Goal: Task Accomplishment & Management: Complete application form

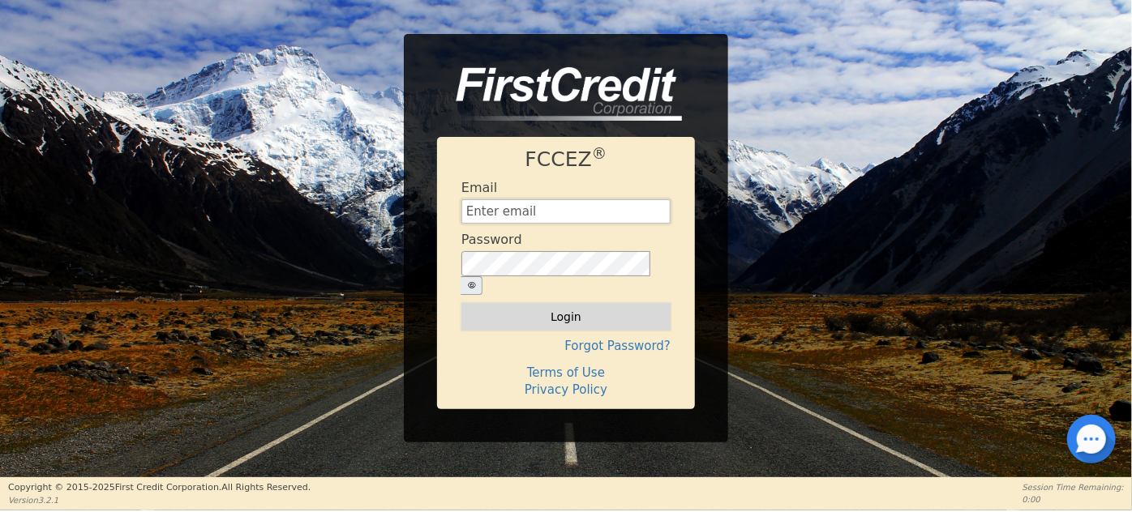
type input "[EMAIL_ADDRESS][DOMAIN_NAME]"
click at [576, 303] on button "Login" at bounding box center [565, 317] width 209 height 28
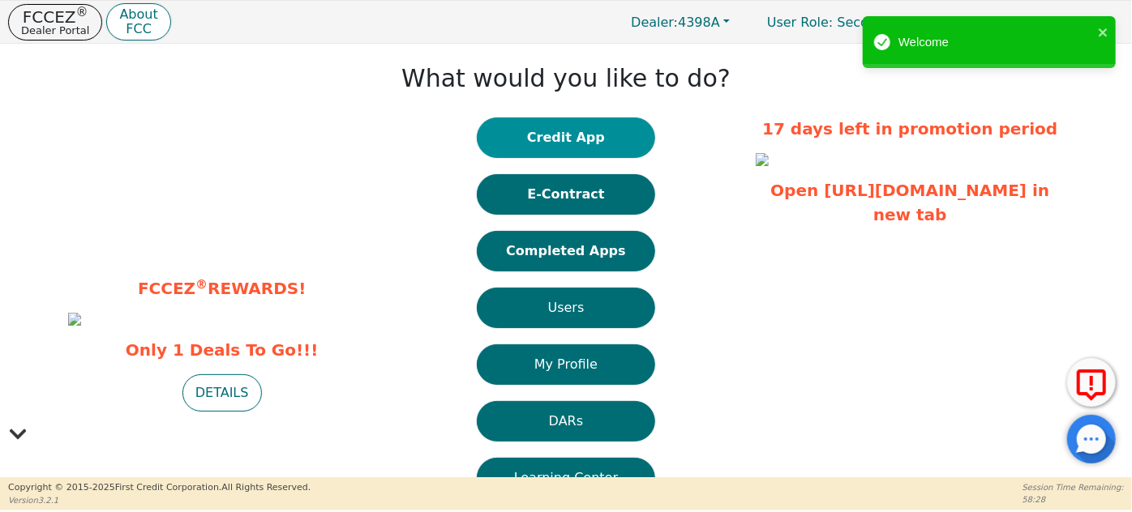
click at [588, 135] on button "Credit App" at bounding box center [566, 138] width 178 height 41
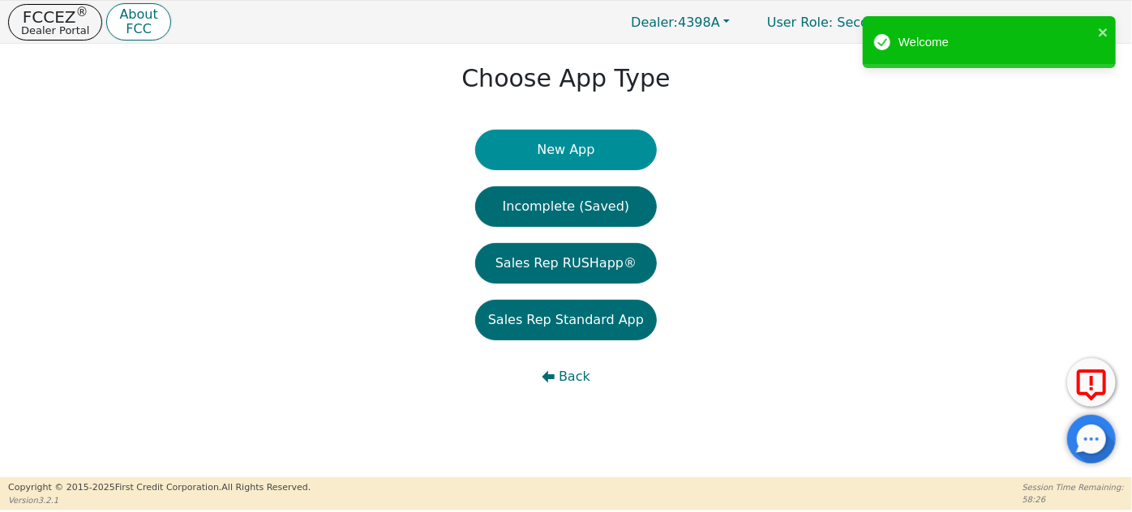
click at [579, 144] on button "New App" at bounding box center [566, 150] width 182 height 41
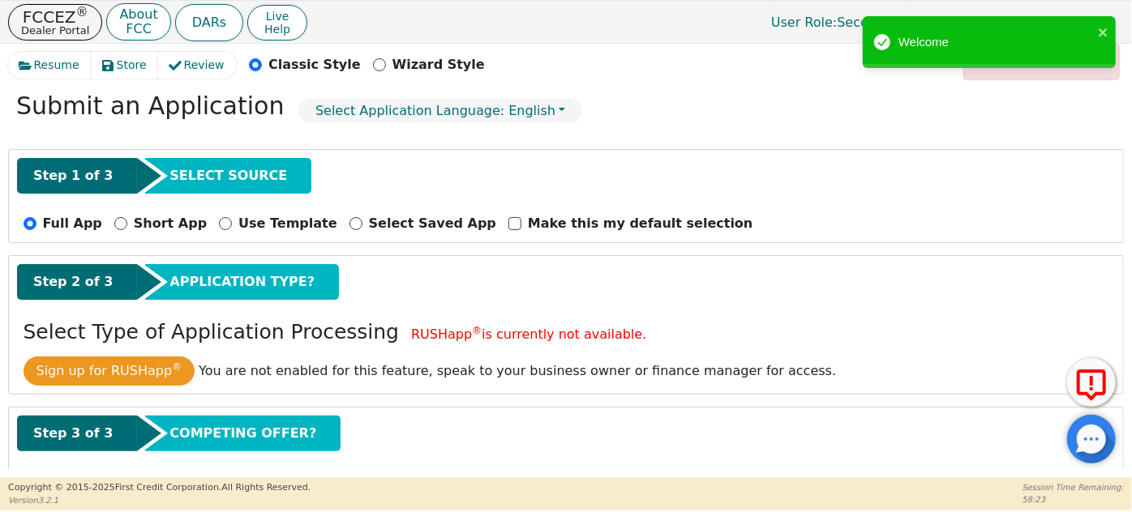
scroll to position [149, 0]
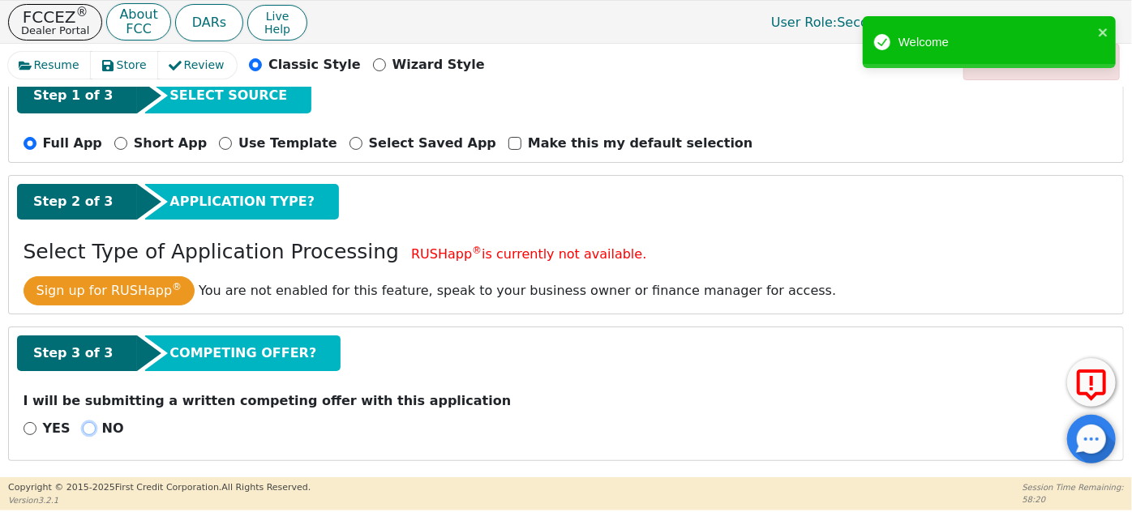
click at [84, 430] on input "NO" at bounding box center [89, 428] width 13 height 13
radio input "true"
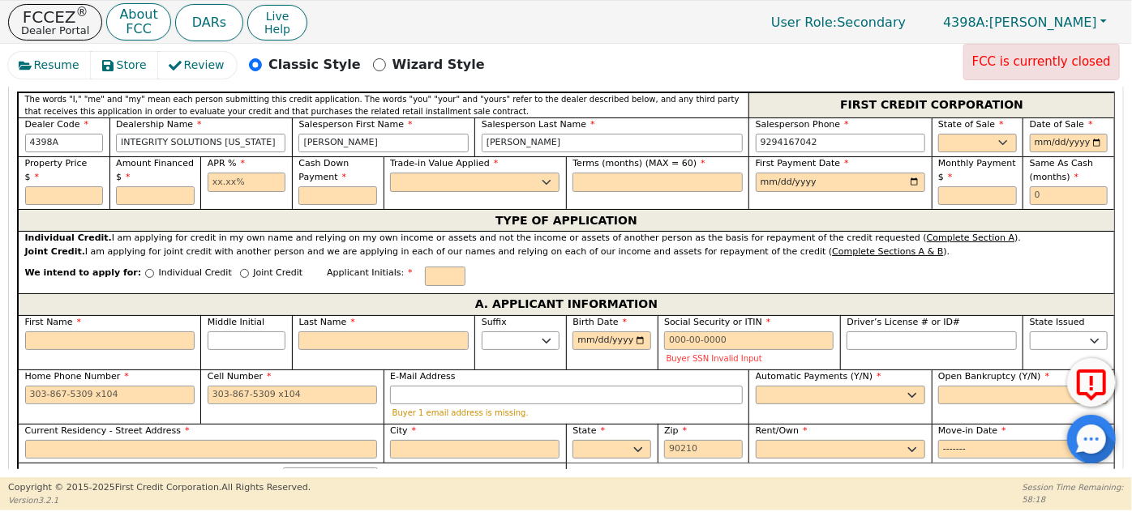
scroll to position [518, 0]
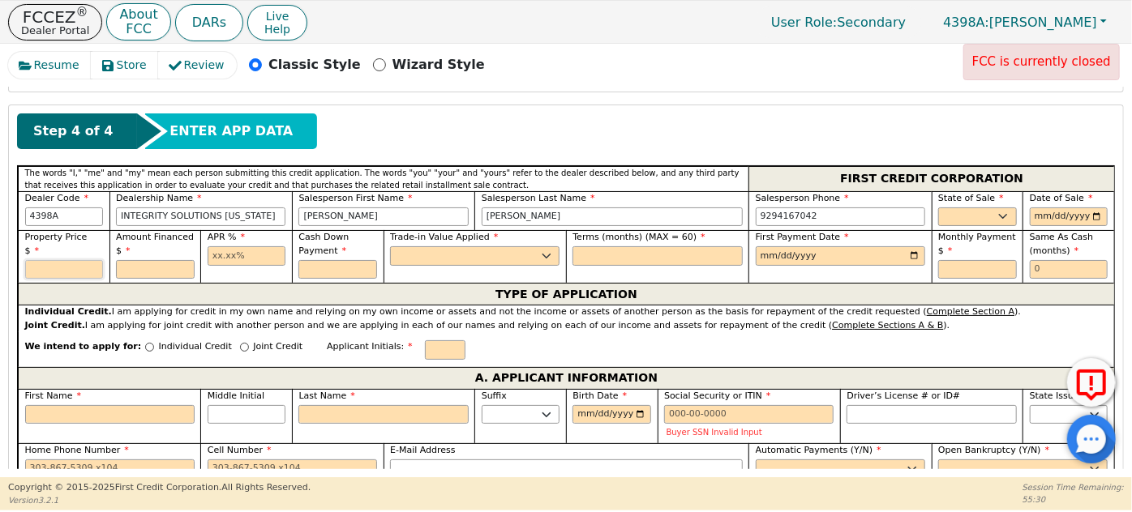
click at [72, 260] on input "text" at bounding box center [64, 269] width 79 height 19
type input "100.00"
click at [124, 265] on input "text" at bounding box center [155, 269] width 79 height 19
type input "8290.00"
click at [220, 255] on input "text" at bounding box center [247, 256] width 79 height 19
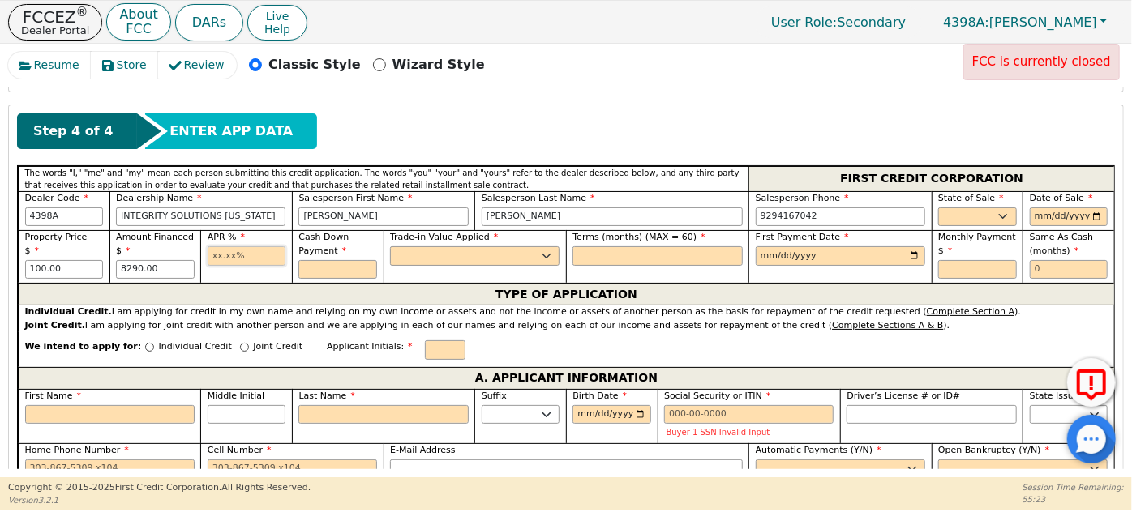
type input "17.99"
click at [320, 269] on input "text" at bounding box center [337, 269] width 79 height 19
type input "0.00"
click at [423, 255] on select "Yes No" at bounding box center [474, 256] width 169 height 19
select select "n"
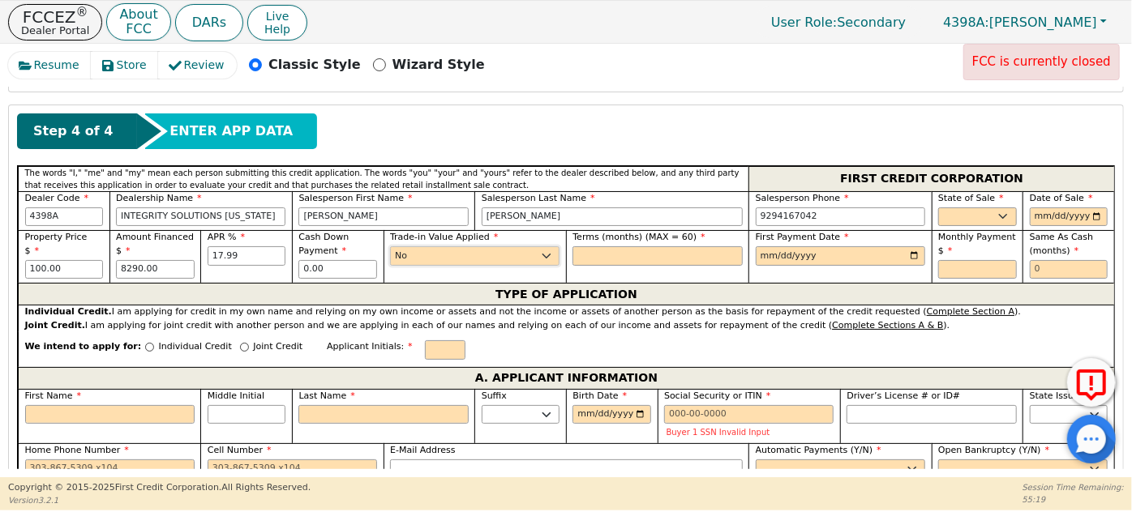
click at [390, 247] on select "Yes No" at bounding box center [474, 256] width 169 height 19
click at [589, 255] on input "text" at bounding box center [656, 256] width 169 height 19
type input "60"
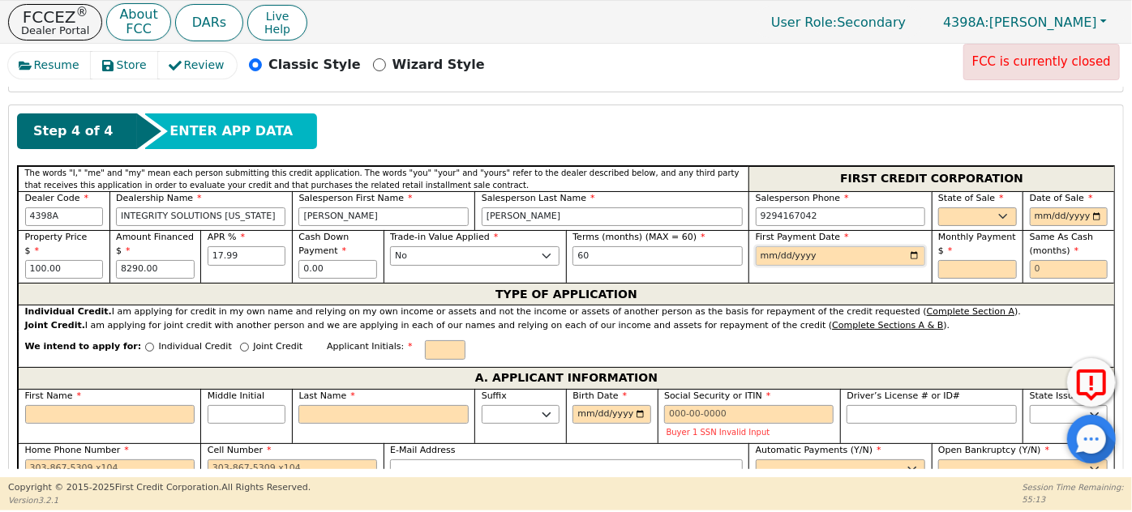
click at [765, 250] on input "date" at bounding box center [840, 256] width 169 height 19
type input "[DATE]"
click at [997, 211] on select "AK AL AR AZ CA CO CT DC DE FL [GEOGRAPHIC_DATA] HI IA ID IL IN KS [GEOGRAPHIC_D…" at bounding box center [977, 217] width 79 height 19
select select "FL"
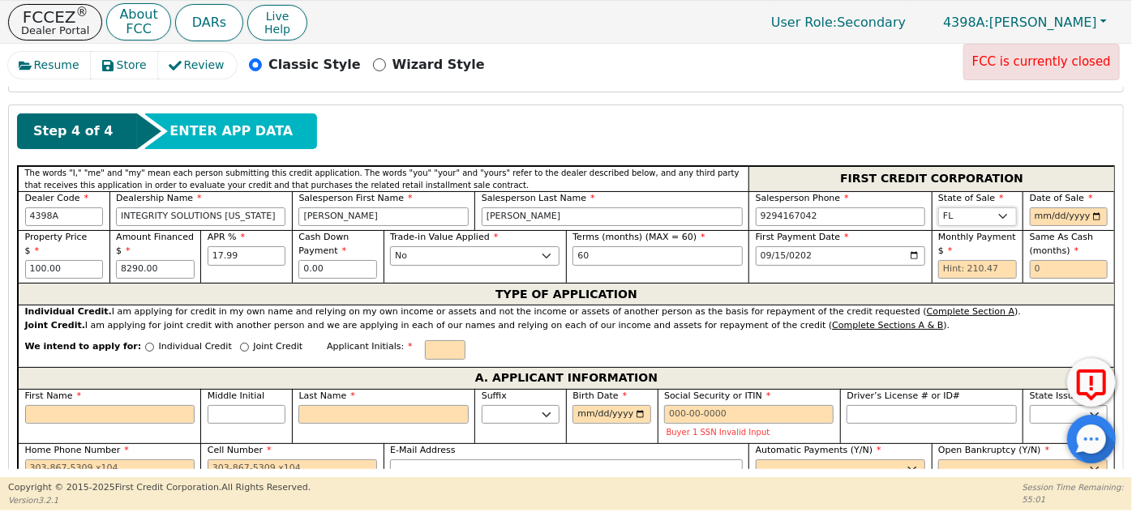
click at [955, 211] on select "AK AL AR AZ CA CO CT DC DE FL [GEOGRAPHIC_DATA] HI IA ID IL IN KS [GEOGRAPHIC_D…" at bounding box center [977, 217] width 79 height 19
click at [1037, 214] on input "date" at bounding box center [1069, 217] width 79 height 19
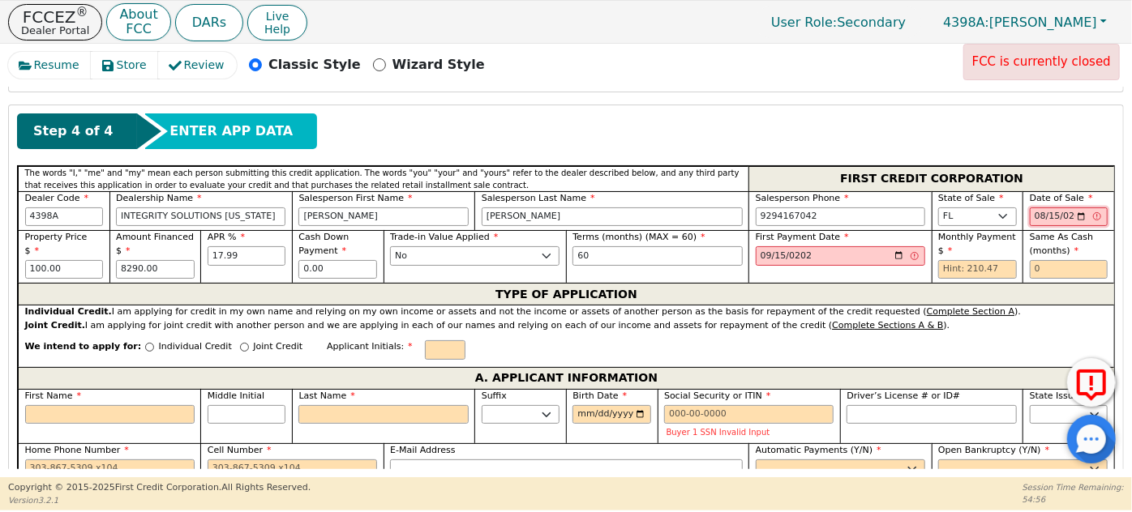
type input "[DATE]"
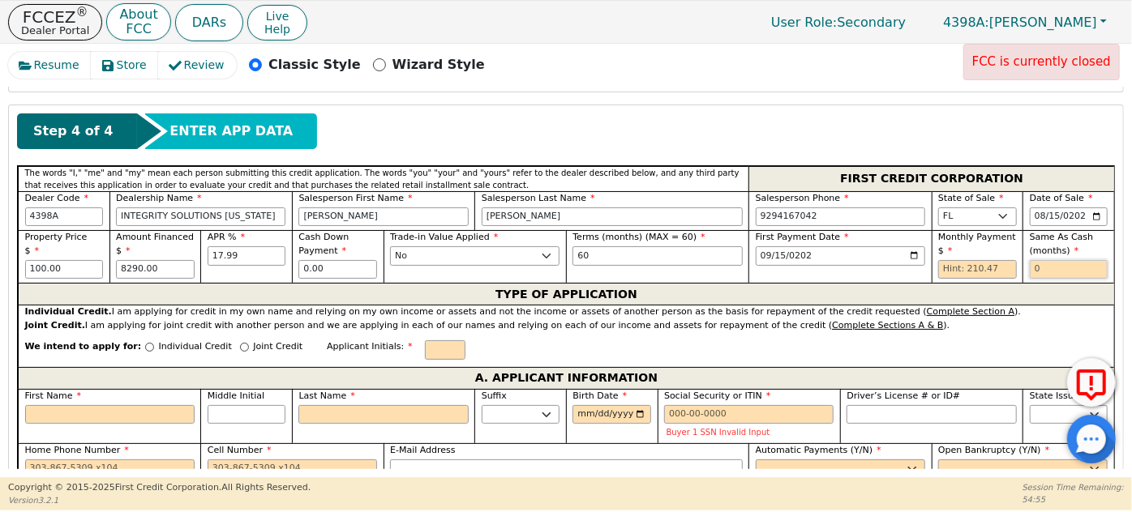
click at [1044, 263] on input "text" at bounding box center [1069, 269] width 79 height 19
type input "0"
click at [145, 343] on input "Individual Credit" at bounding box center [149, 347] width 9 height 9
radio input "true"
click at [425, 345] on input "text" at bounding box center [445, 350] width 41 height 19
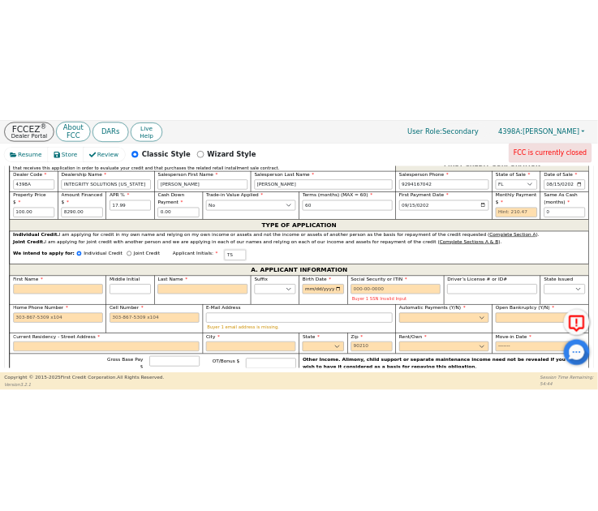
scroll to position [666, 0]
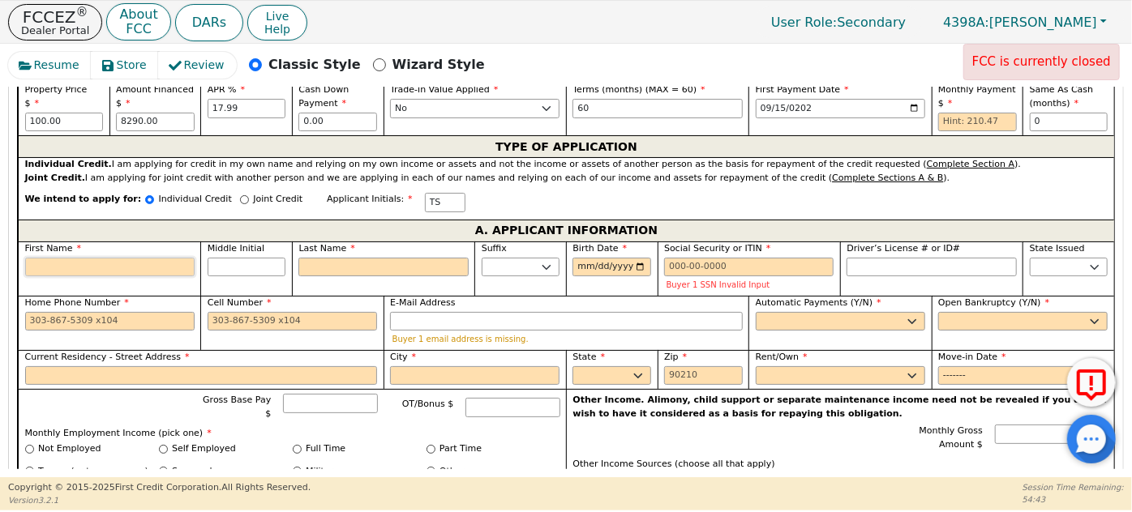
click at [89, 263] on input "First Name" at bounding box center [109, 267] width 169 height 19
type input "T"
type input "TE"
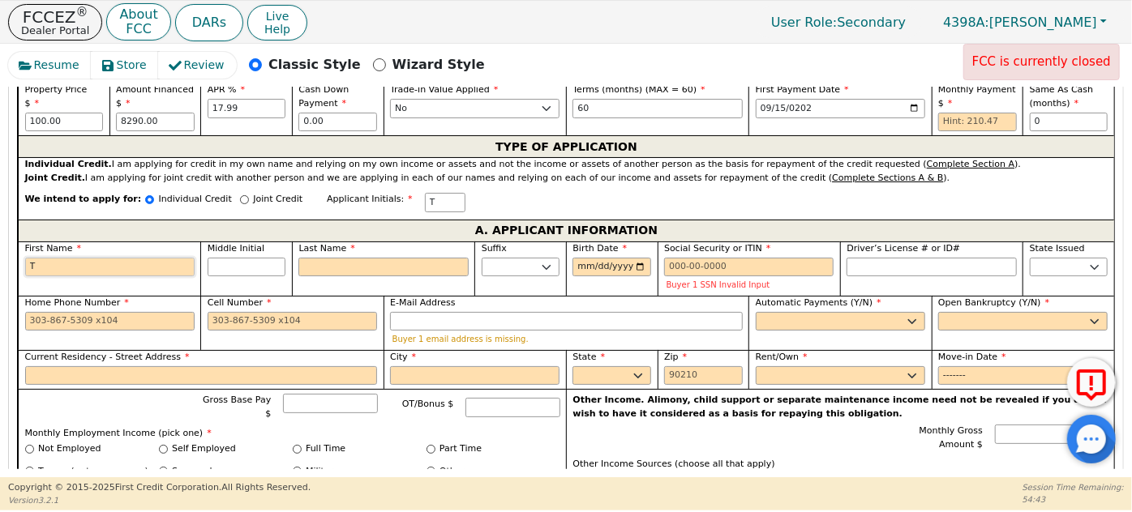
type input "TE"
type input "TER"
type input "TERE"
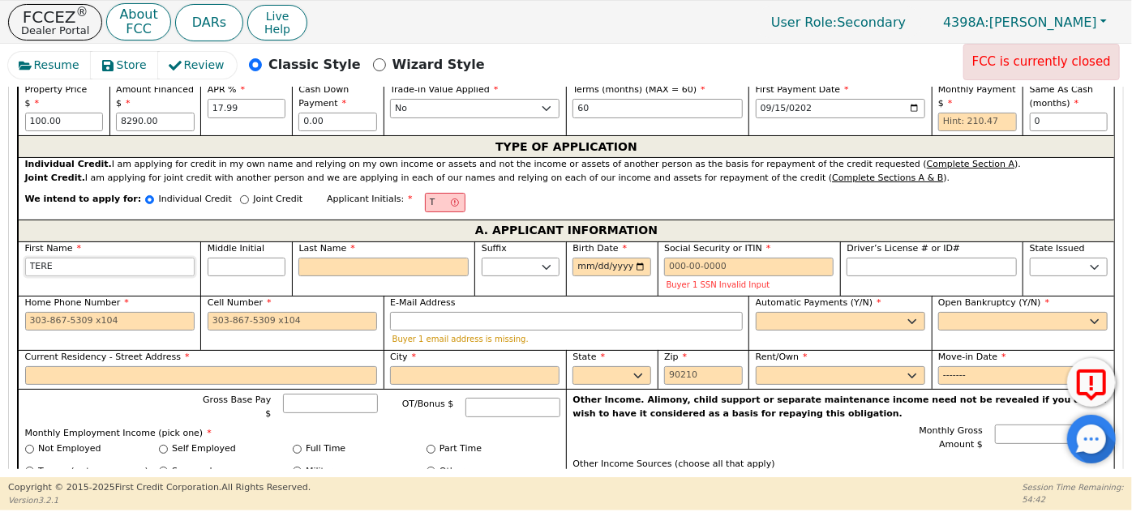
type input "TERES"
type input "[PERSON_NAME]"
type input "TERESIT"
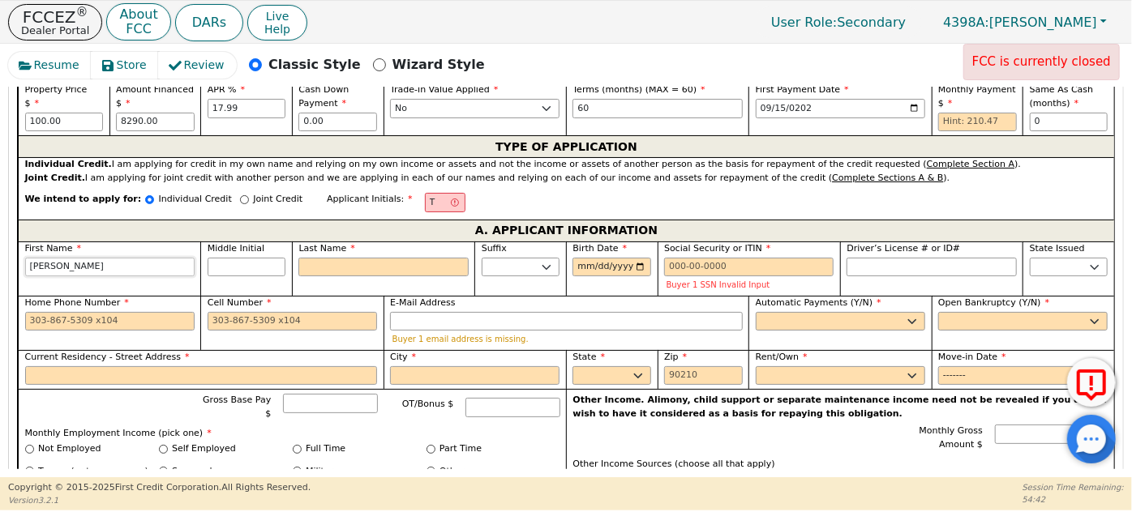
type input "TERESIT"
type input "[PERSON_NAME]"
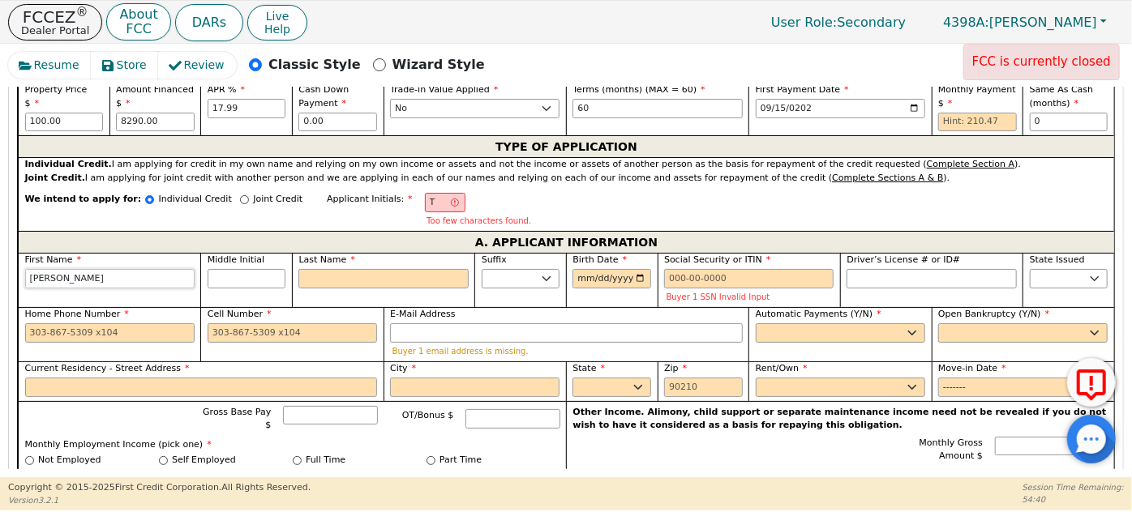
type input "[PERSON_NAME]"
click at [425, 199] on input "T" at bounding box center [445, 202] width 41 height 19
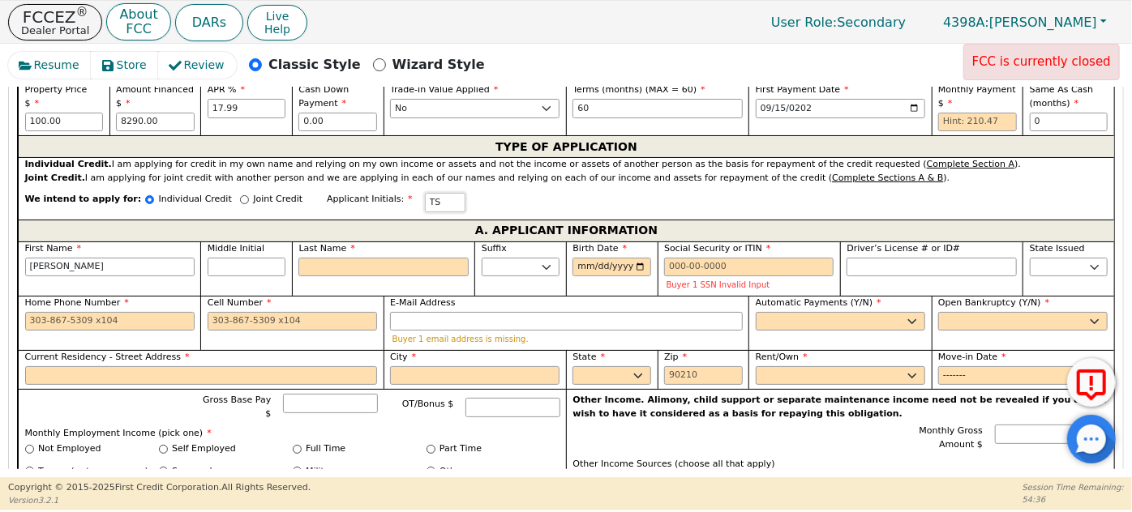
type input "TS"
click at [346, 264] on input "Last Name" at bounding box center [382, 267] width 169 height 19
type input "S"
type input "[PERSON_NAME] S"
type input "SU"
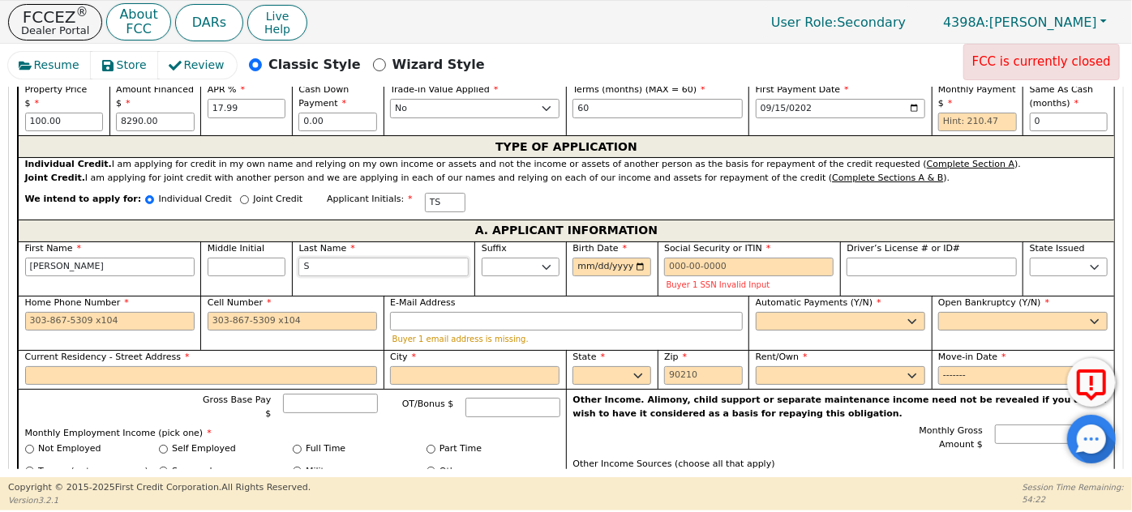
type input "[PERSON_NAME]"
type input "SUE"
type input "[PERSON_NAME]"
type input "SUEI"
type input "[PERSON_NAME] SUEI"
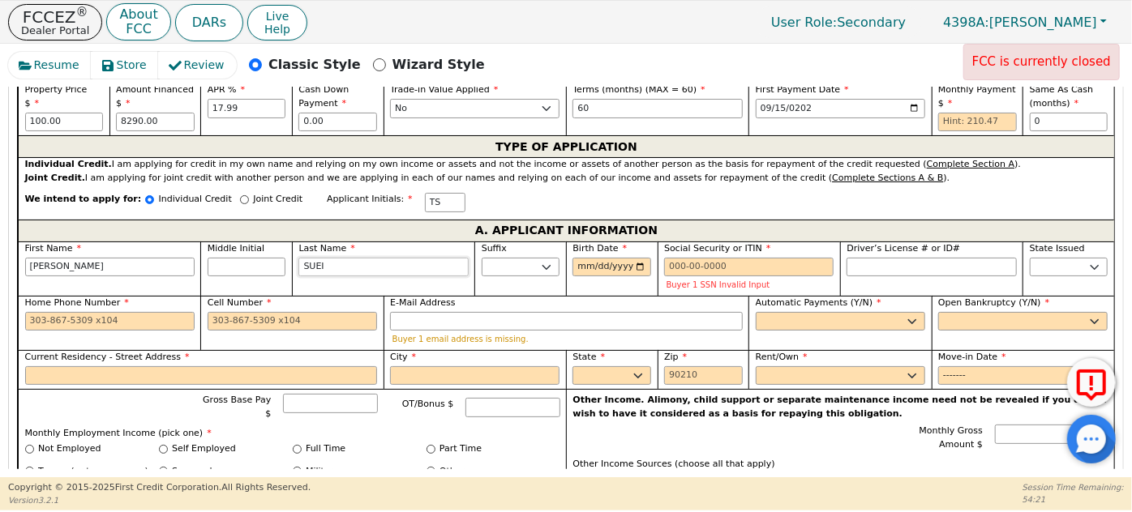
type input "SUEIR"
type input "[PERSON_NAME] SUEIR"
type input "SUEIRA"
type input "[PERSON_NAME] SUEIRA"
type input "SUEIRAS"
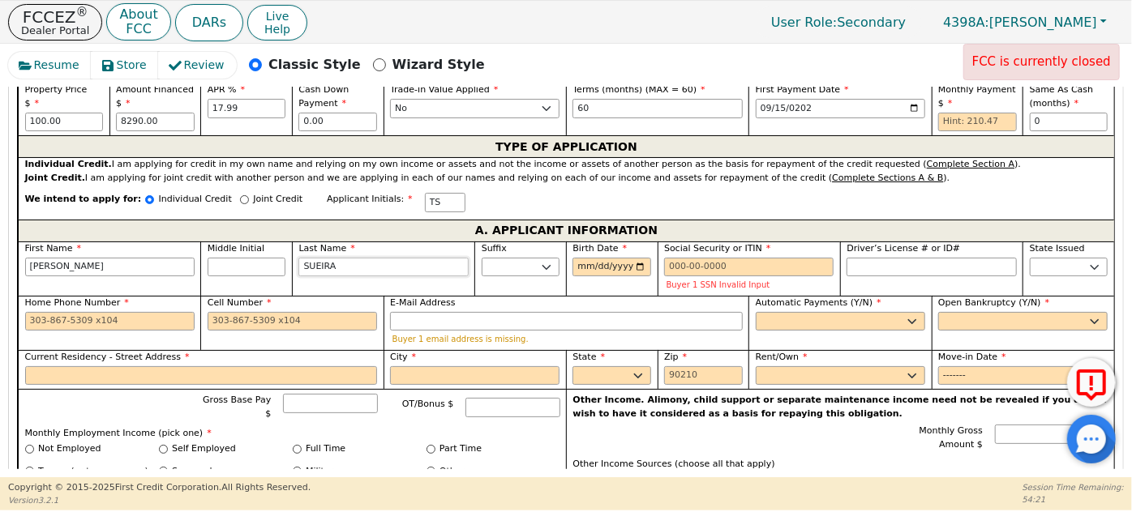
type input "[PERSON_NAME]"
type input "SUEIRAS"
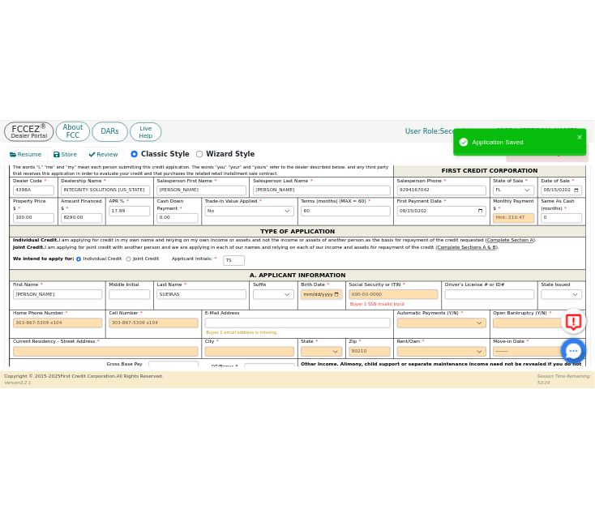
scroll to position [577, 0]
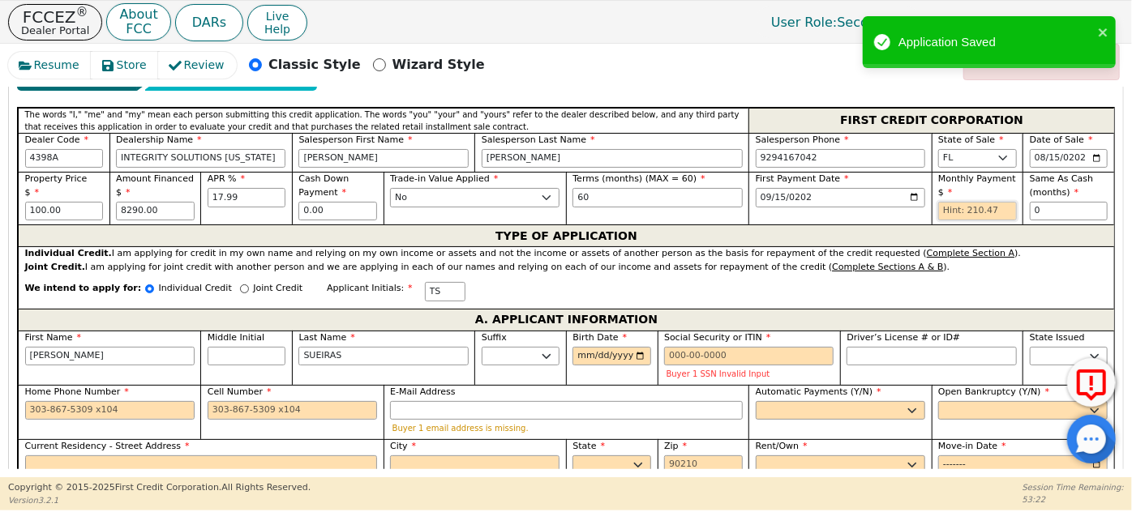
click at [950, 207] on input "text" at bounding box center [977, 211] width 79 height 19
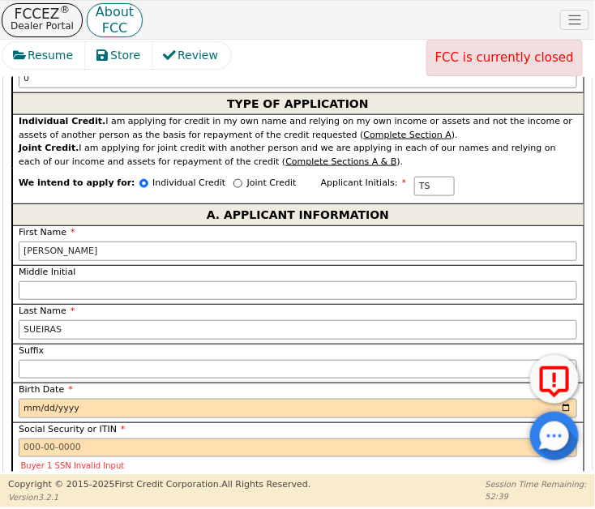
scroll to position [1479, 0]
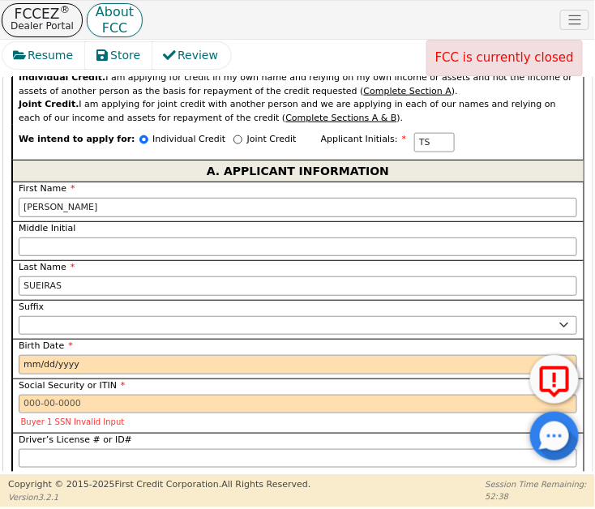
type input "210.47"
click at [83, 238] on input "Middle Initial" at bounding box center [298, 247] width 559 height 19
type input "TSS"
type input "S"
type input "[PERSON_NAME]"
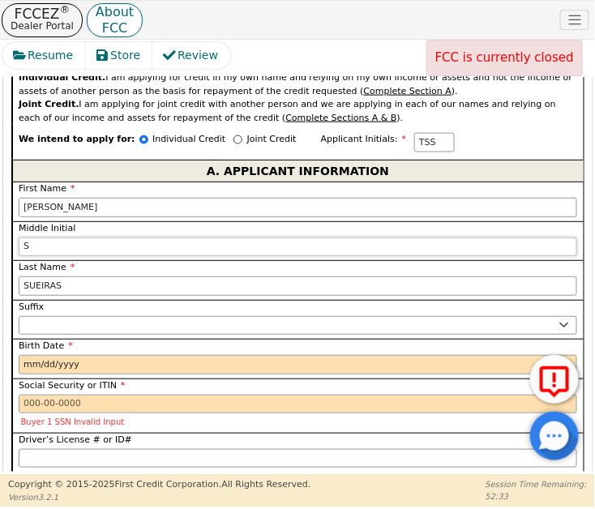
type input "SU"
type input "[PERSON_NAME] [PERSON_NAME]"
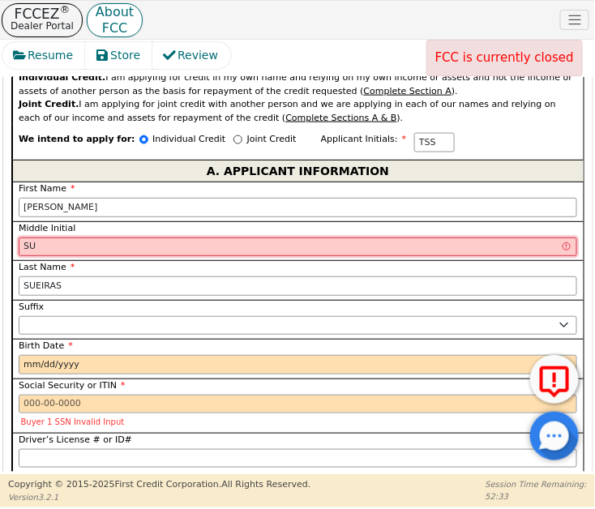
type input "SUE"
type input "[PERSON_NAME]"
type input "SUEI"
type input "[PERSON_NAME] [PERSON_NAME]"
type input "SUEIR"
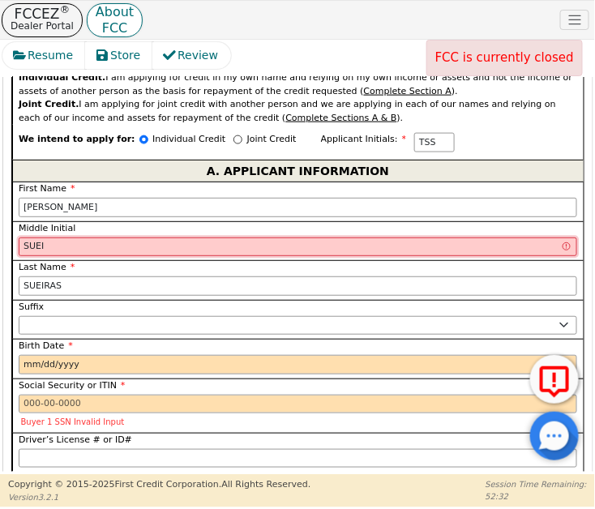
type input "[PERSON_NAME] [PERSON_NAME]"
type input "SUEIRA"
type input "[PERSON_NAME] SUEIRA SUEIRAS"
type input "SUEIRAS"
type input "[PERSON_NAME] [PERSON_NAME]"
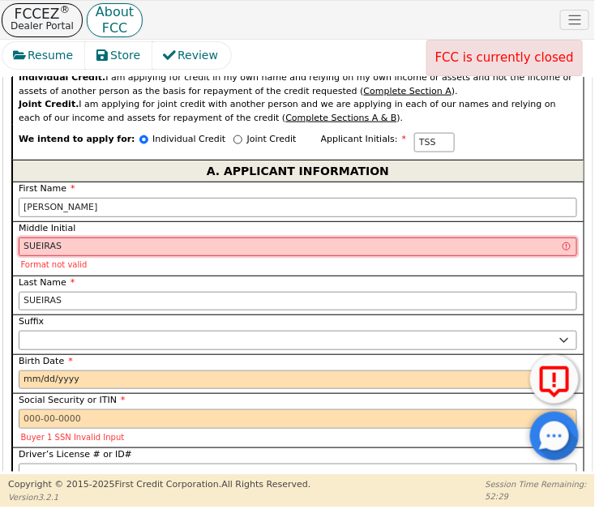
type input "SUEIRA"
type input "[PERSON_NAME] SUEIRA SUEIRAS"
type input "SUE"
type input "[PERSON_NAME]"
type input "S"
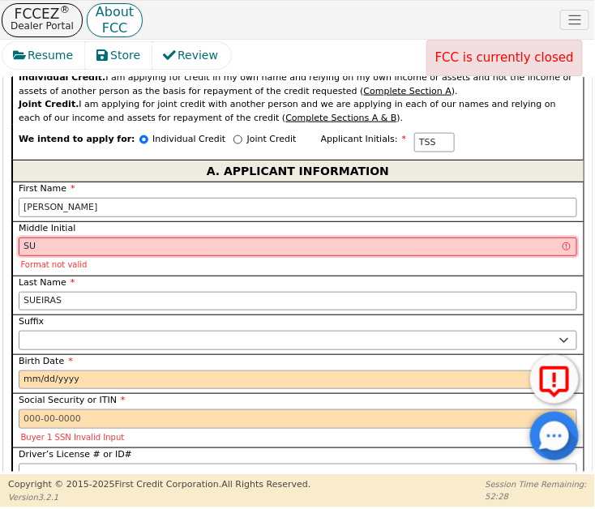
type input "[PERSON_NAME]"
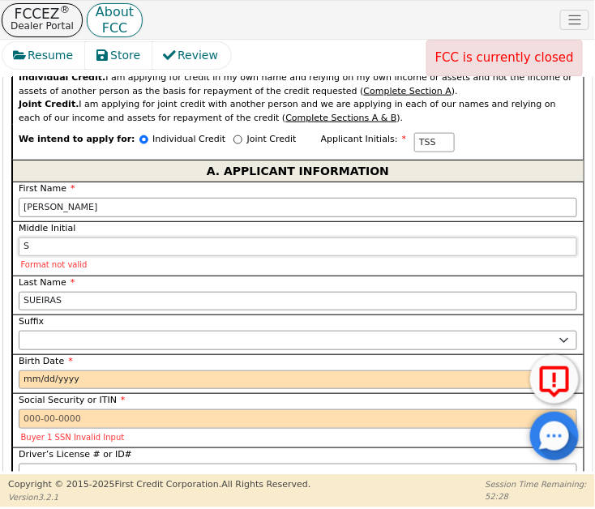
type input "TS"
type input "[PERSON_NAME]"
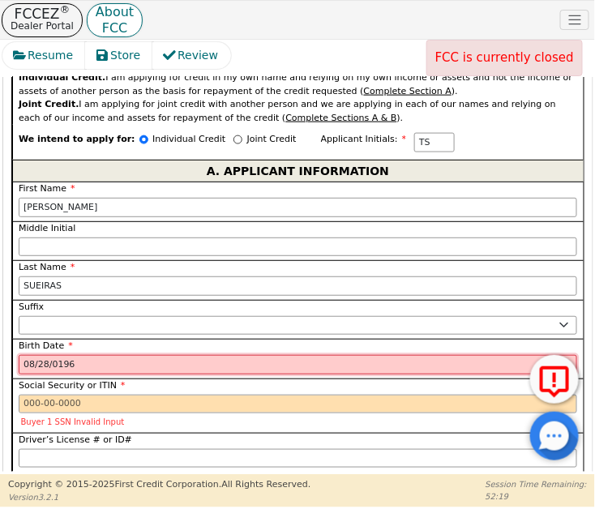
type input "[DATE]"
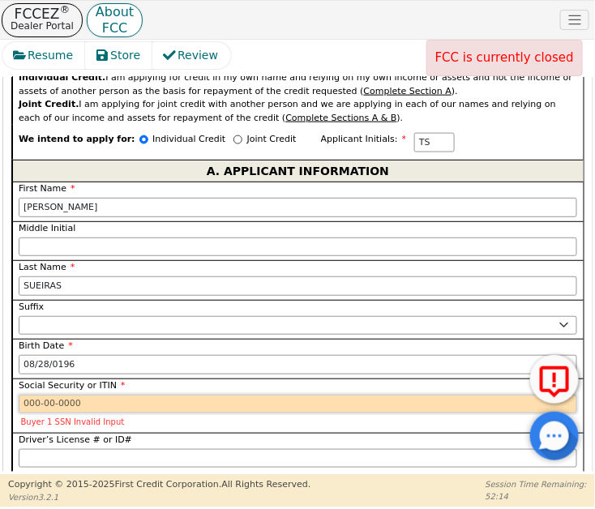
click at [41, 395] on input "Social Security or ITIN" at bounding box center [298, 404] width 559 height 19
paste input "590438145"
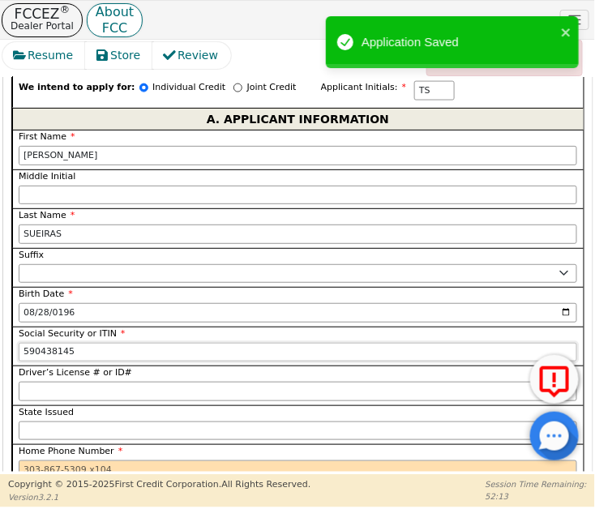
scroll to position [1553, 0]
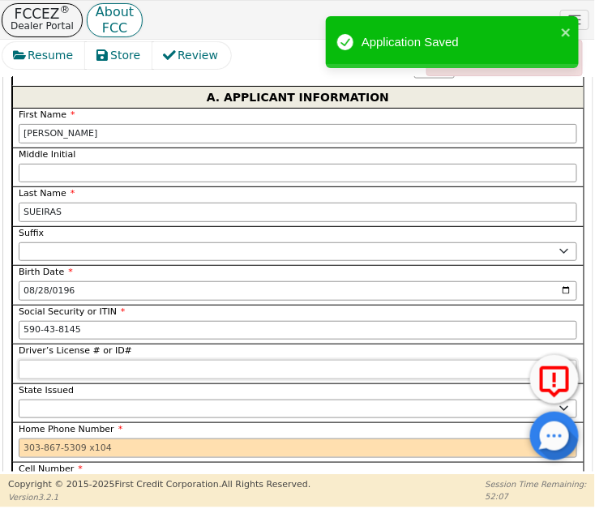
type input "***-**-8145"
click at [81, 360] on input "Driver’s License # or ID#" at bounding box center [298, 369] width 559 height 19
paste input "232621690000"
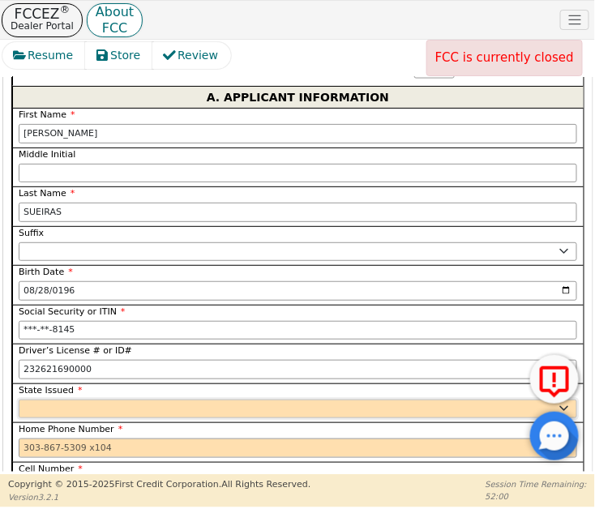
type input "**********"
click at [34, 400] on select "AK AL AR AZ CA CO CT DC DE FL [GEOGRAPHIC_DATA] HI IA ID IL IN KS [GEOGRAPHIC_D…" at bounding box center [298, 409] width 559 height 19
select select "FL"
click at [34, 400] on select "AK AL AR AZ CA CO CT DC DE FL [GEOGRAPHIC_DATA] HI IA ID IL IN KS [GEOGRAPHIC_D…" at bounding box center [298, 409] width 559 height 19
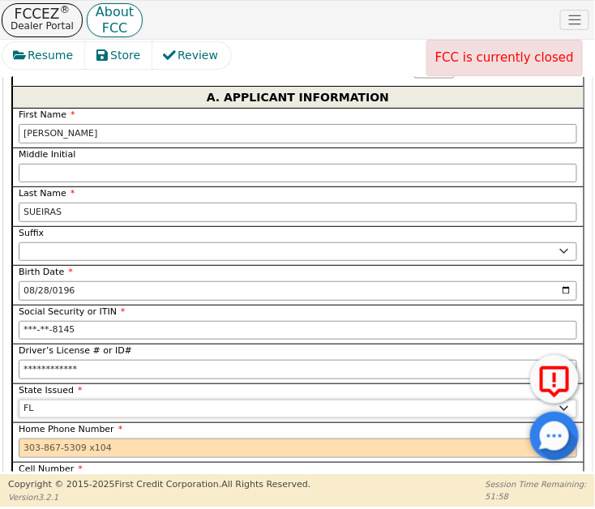
scroll to position [1627, 0]
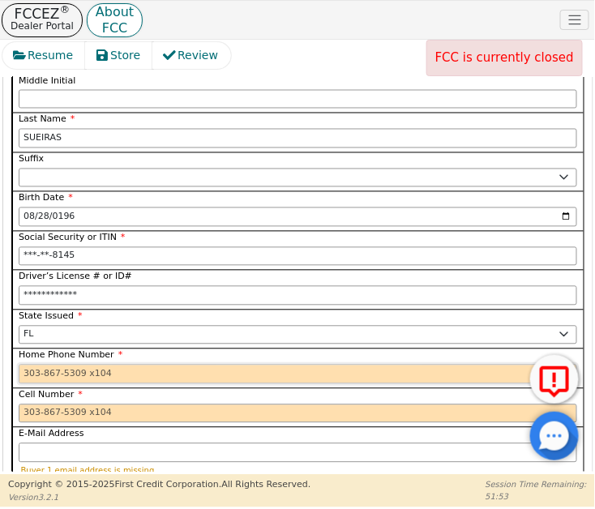
click at [45, 365] on input "Home Phone Number" at bounding box center [298, 374] width 559 height 19
paste input "[PHONE_NUMBER]"
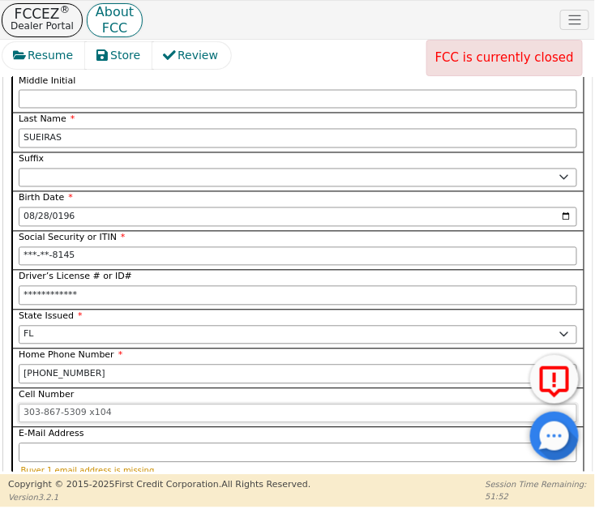
type input "[PHONE_NUMBER]"
click at [47, 405] on input "Cell Number" at bounding box center [298, 414] width 559 height 19
paste input "[PHONE_NUMBER]"
type input "[PHONE_NUMBER]"
drag, startPoint x: 96, startPoint y: 351, endPoint x: 1, endPoint y: 351, distance: 94.9
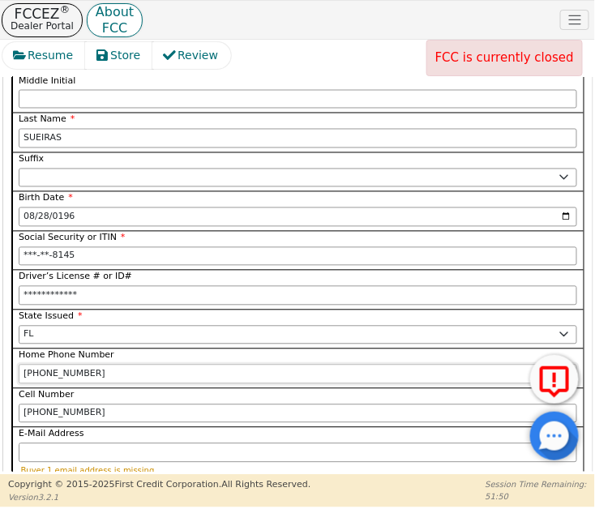
click at [1, 351] on div "Resume Store Review FCC is currently closed Back Submit an Application Classic …" at bounding box center [297, 257] width 595 height 435
click at [66, 444] on input "E-Mail Address" at bounding box center [298, 453] width 559 height 19
paste input "[PERSON_NAME][EMAIL_ADDRESS][PERSON_NAME][DOMAIN_NAME]"
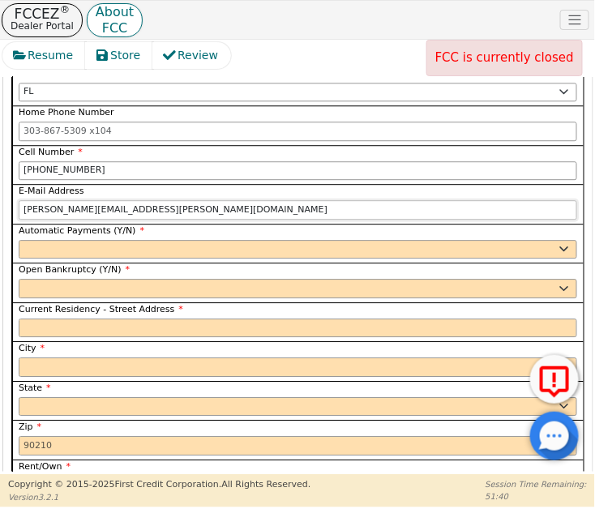
scroll to position [1848, 0]
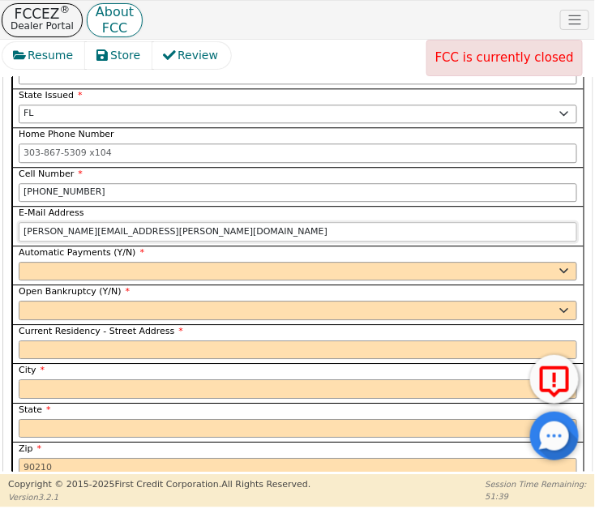
type input "[PERSON_NAME][EMAIL_ADDRESS][PERSON_NAME][DOMAIN_NAME]"
click at [84, 262] on select "Yes No" at bounding box center [298, 271] width 559 height 19
select select "y"
click at [19, 262] on select "Yes No" at bounding box center [298, 271] width 559 height 19
type input "[PERSON_NAME]"
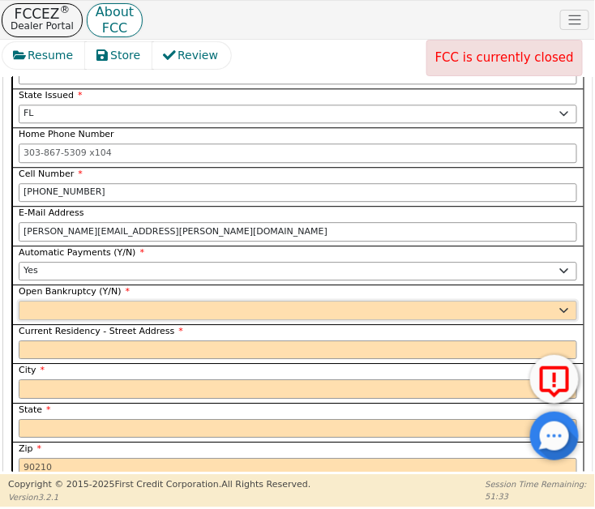
click at [45, 301] on select "Yes No" at bounding box center [298, 310] width 559 height 19
select select "n"
click at [19, 301] on select "Yes No" at bounding box center [298, 310] width 559 height 19
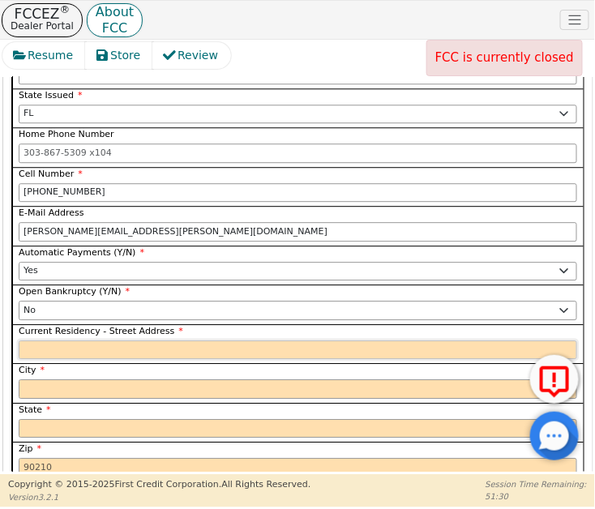
click at [66, 341] on input "Current Residency - Street Address" at bounding box center [298, 350] width 559 height 19
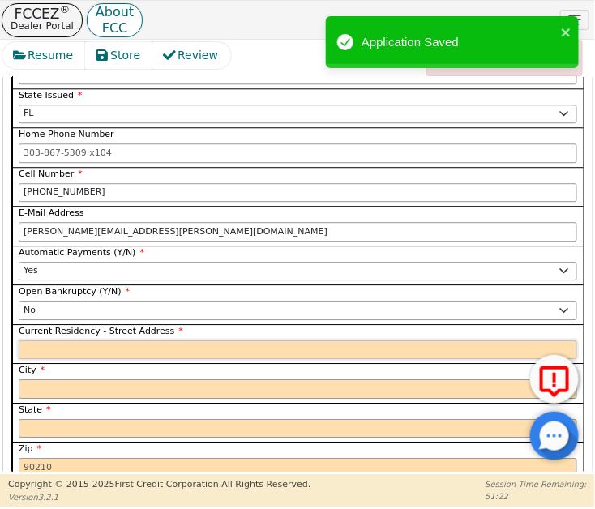
click at [50, 341] on input "Current Residency - Street Address" at bounding box center [298, 350] width 559 height 19
paste input "[STREET_ADDRESS][PERSON_NAME]"
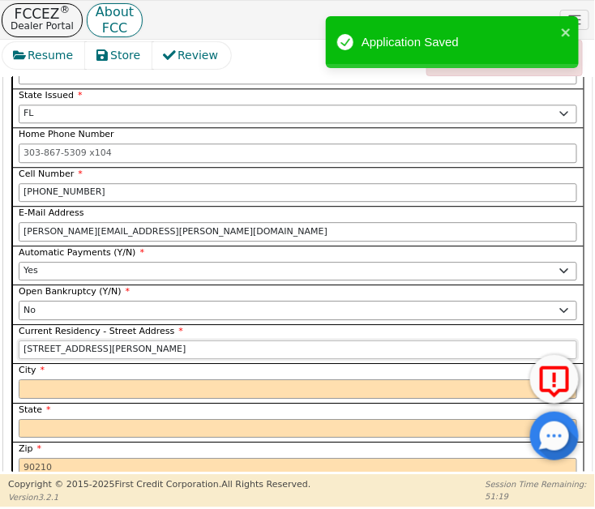
type input "[STREET_ADDRESS][PERSON_NAME]"
click at [65, 379] on input "City" at bounding box center [298, 388] width 559 height 19
paste input "Ave [PERSON_NAME]"
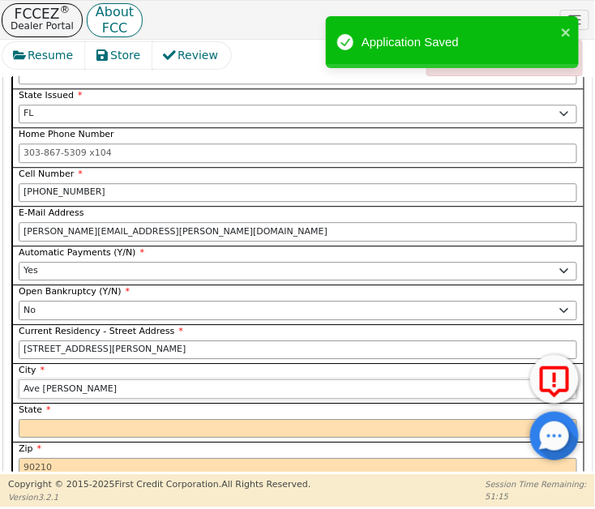
type input "Ave [PERSON_NAME]"
click at [66, 419] on select "AK AL AR AZ CA CO CT DC DE FL [GEOGRAPHIC_DATA] HI IA ID IL IN KS [GEOGRAPHIC_D…" at bounding box center [298, 428] width 559 height 19
select select "FL"
click at [66, 419] on select "AK AL AR AZ CA CO CT DC DE FL [GEOGRAPHIC_DATA] HI IA ID IL IN KS [GEOGRAPHIC_D…" at bounding box center [298, 428] width 559 height 19
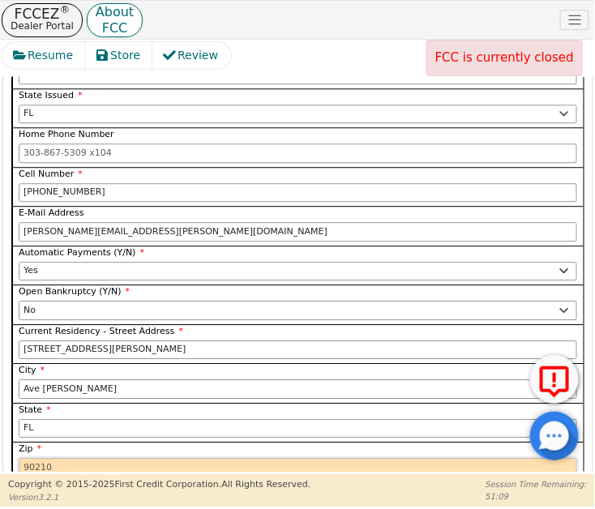
click at [75, 458] on input "Zip" at bounding box center [298, 467] width 559 height 19
paste input "34142"
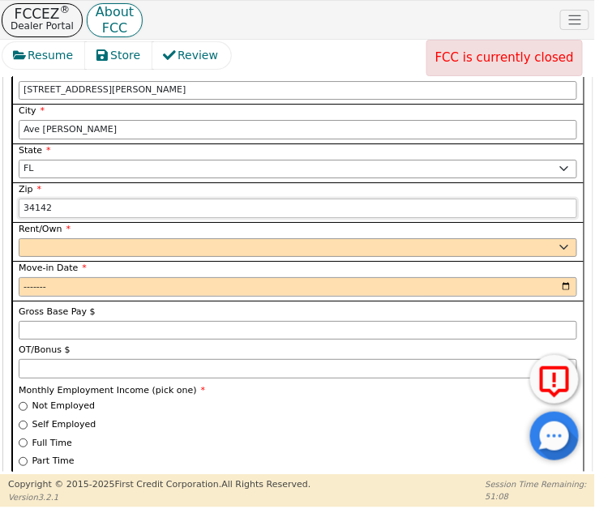
scroll to position [2142, 0]
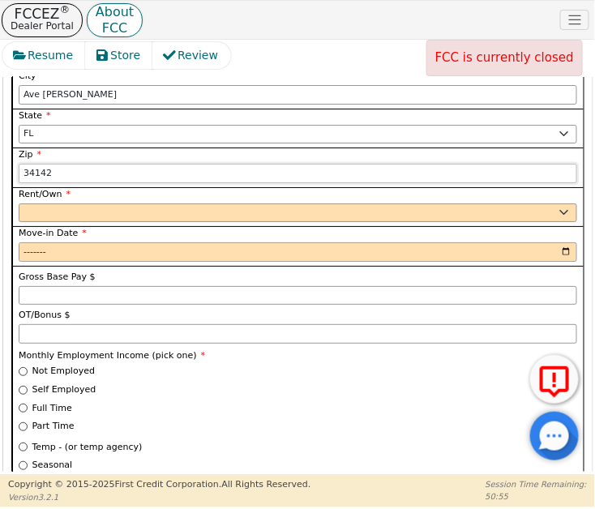
type input "34142"
click at [53, 204] on select "Rent Own" at bounding box center [298, 213] width 559 height 19
select select "Own"
click at [19, 204] on select "Rent Own" at bounding box center [298, 213] width 559 height 19
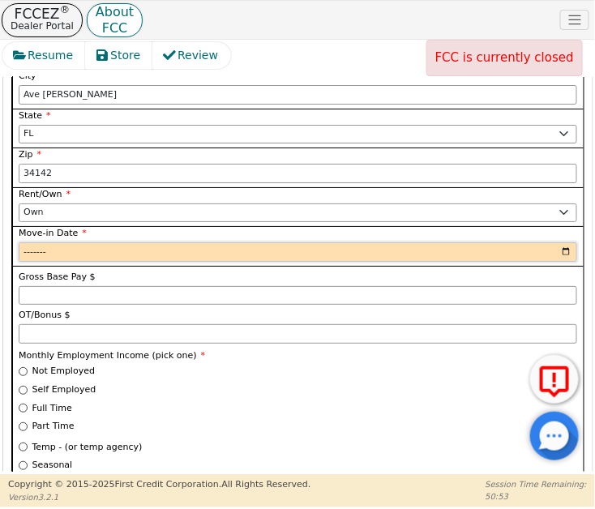
click at [32, 242] on input "Move-in Date" at bounding box center [298, 251] width 559 height 19
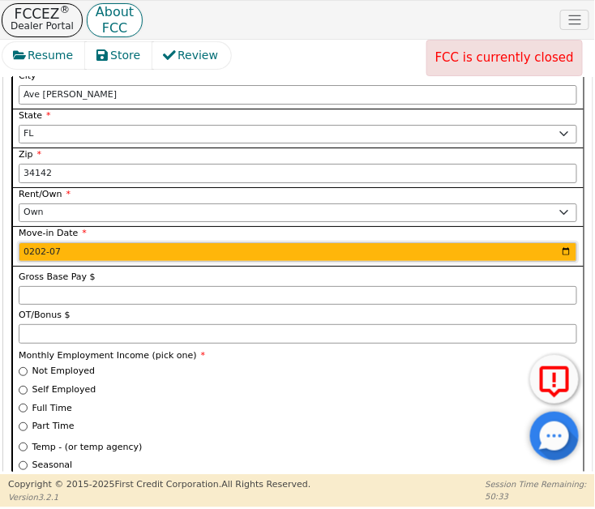
type input "2025-07"
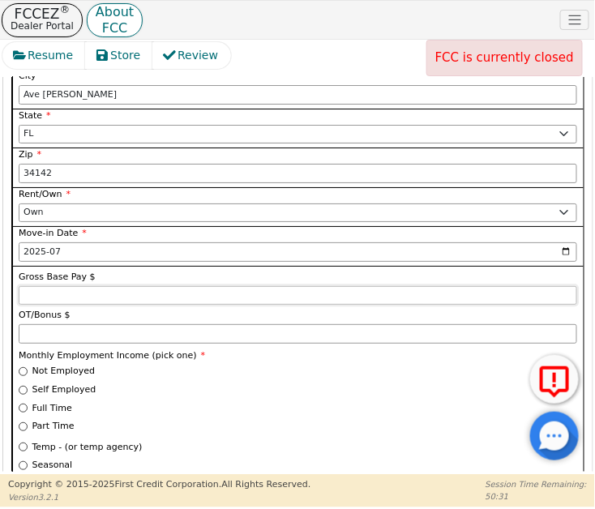
click at [48, 286] on input "Gross Base Pay $" at bounding box center [298, 295] width 559 height 19
type input "10833.00"
click at [49, 324] on input "OT/Bonus $" at bounding box center [298, 333] width 559 height 19
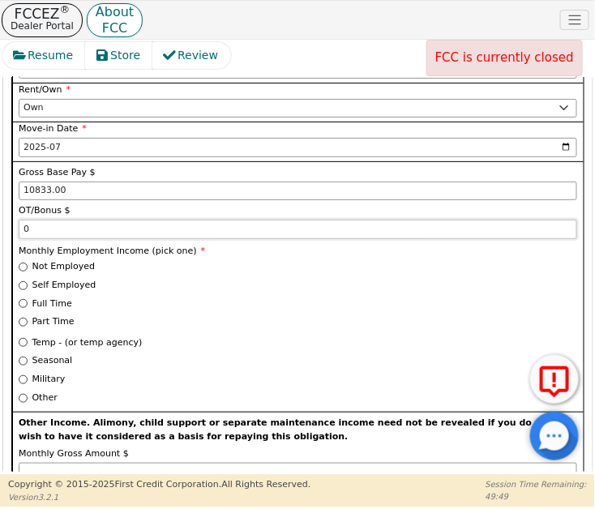
scroll to position [2290, 0]
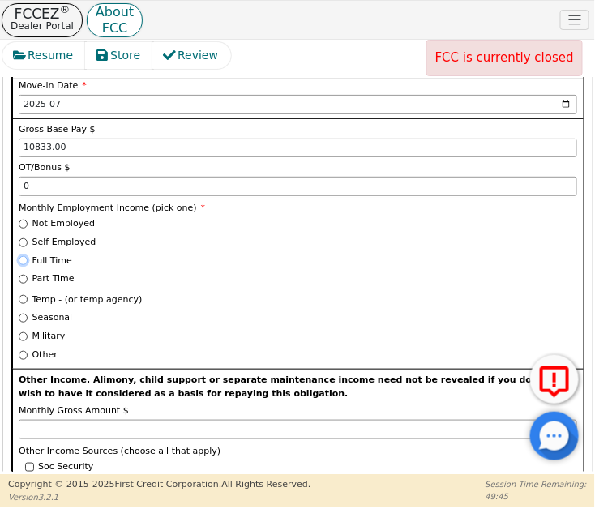
type input "0.00"
click at [19, 256] on input "Full Time" at bounding box center [23, 260] width 9 height 9
radio input "true"
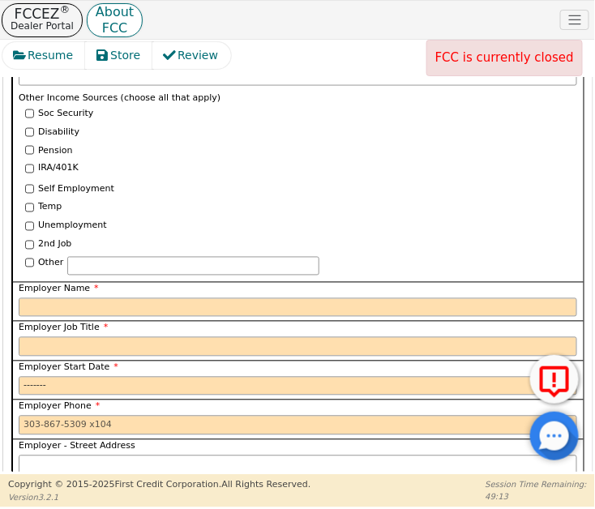
scroll to position [2659, 0]
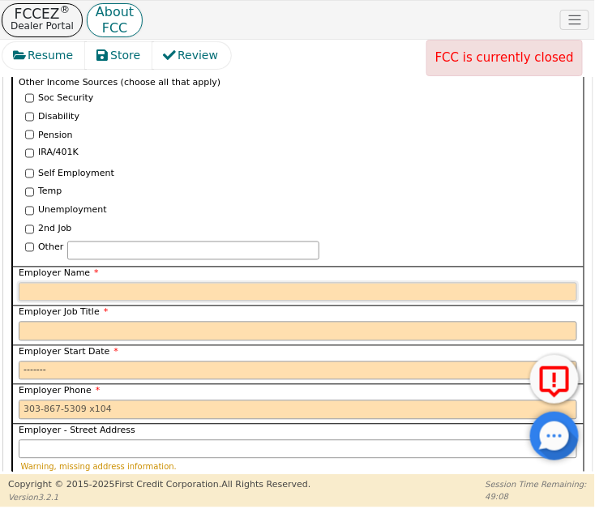
click at [85, 283] on input "Employer Name" at bounding box center [298, 292] width 559 height 19
paste input "DP World"
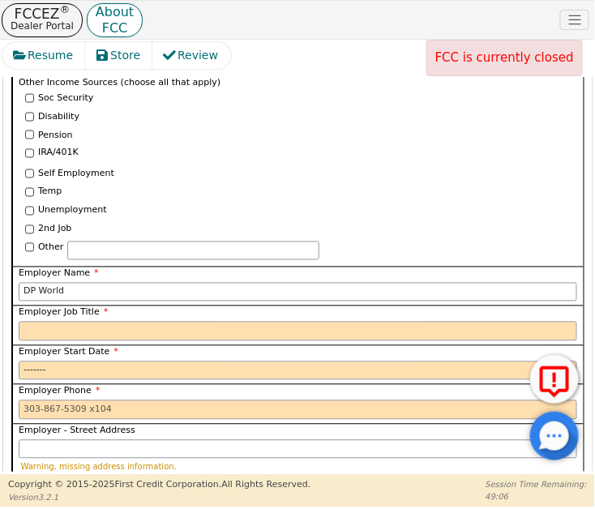
type input "DP World"
click at [105, 322] on input "Employer Job Title" at bounding box center [298, 331] width 559 height 19
paste input "Manager"
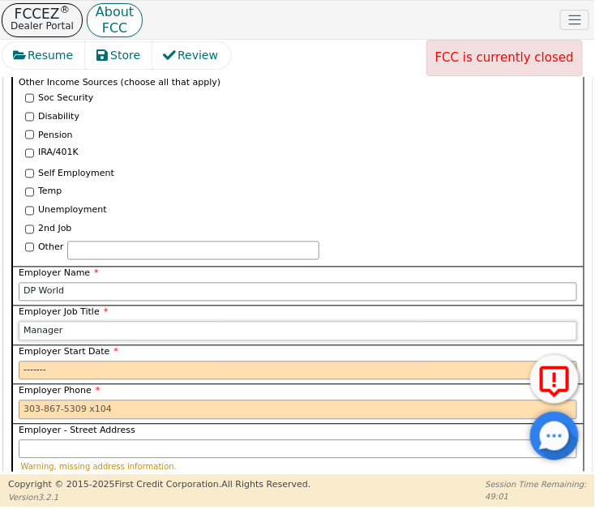
type input "Manager"
click at [36, 362] on input "Employer Start Date" at bounding box center [298, 371] width 559 height 19
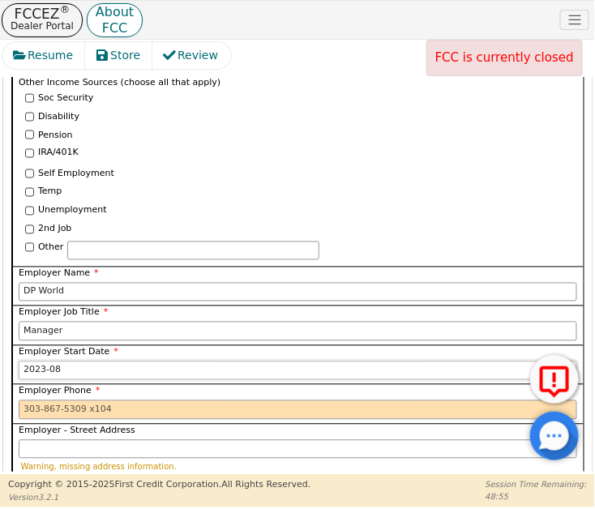
type input "2022-08"
click at [36, 401] on input "Employer Phone" at bounding box center [298, 410] width 559 height 19
paste input "7049304202"
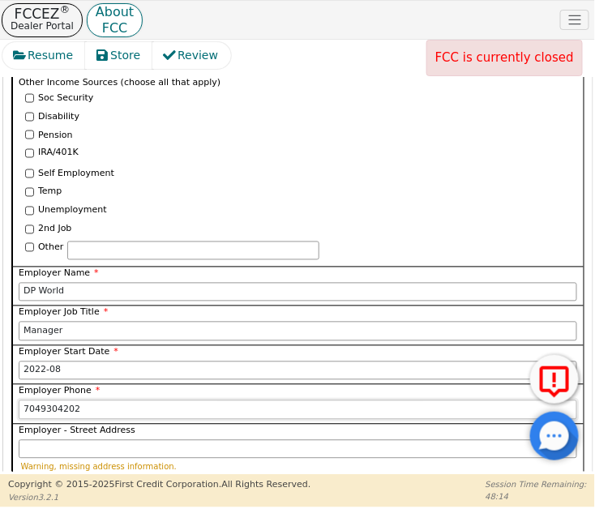
scroll to position [2733, 0]
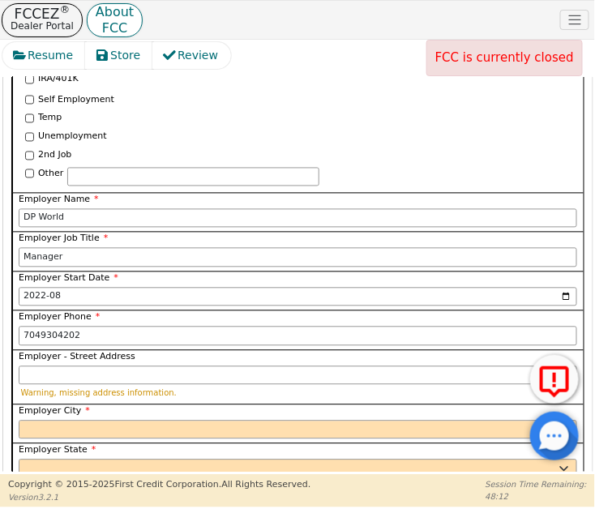
type input "[PHONE_NUMBER]"
click at [49, 421] on input "Employer City" at bounding box center [298, 430] width 559 height 19
paste input "5200 [GEOGRAPHIC_DATA]"
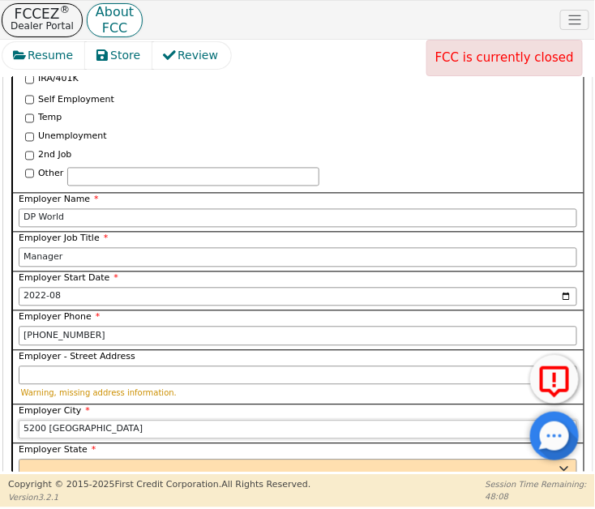
scroll to position [2806, 0]
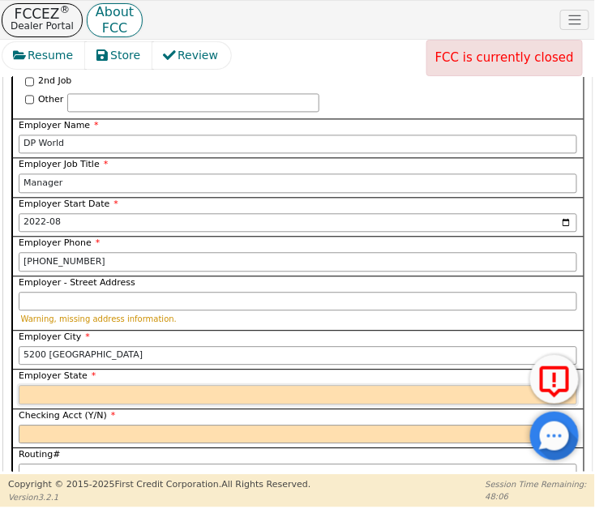
type input "5200 [GEOGRAPHIC_DATA]"
click at [62, 386] on select "AK AL AR AZ CA CO CT DC DE FL [GEOGRAPHIC_DATA] HI IA ID [GEOGRAPHIC_DATA] IN K…" at bounding box center [298, 395] width 559 height 19
select select "FL"
click at [64, 386] on select "AK AL AR AZ CA CO CT DC DE FL [GEOGRAPHIC_DATA] HI IA ID [GEOGRAPHIC_DATA] IN K…" at bounding box center [298, 395] width 559 height 19
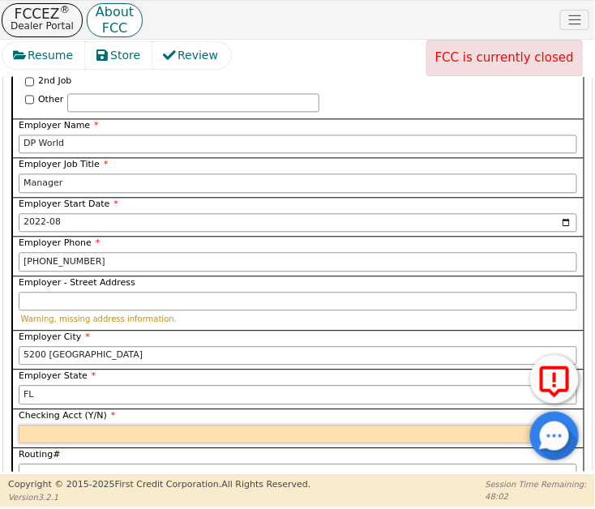
click at [41, 426] on select "Yes No" at bounding box center [298, 435] width 559 height 19
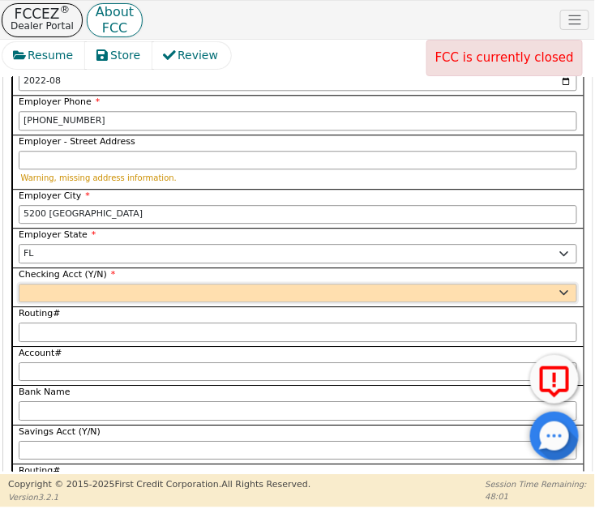
scroll to position [2953, 0]
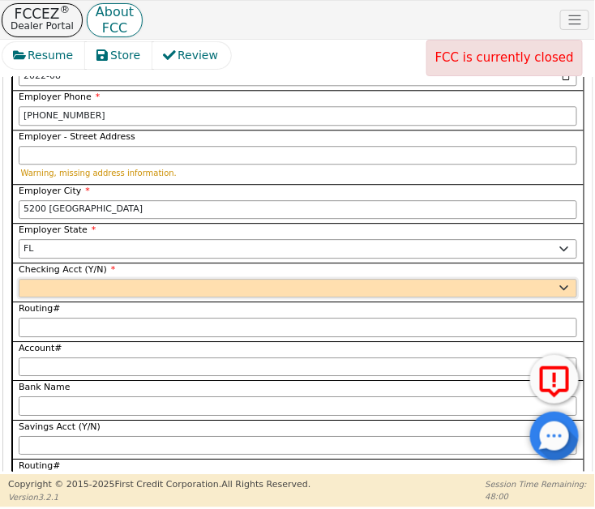
click at [52, 279] on select "Yes No" at bounding box center [298, 288] width 559 height 19
select select "y"
click at [19, 279] on select "Yes No" at bounding box center [298, 288] width 559 height 19
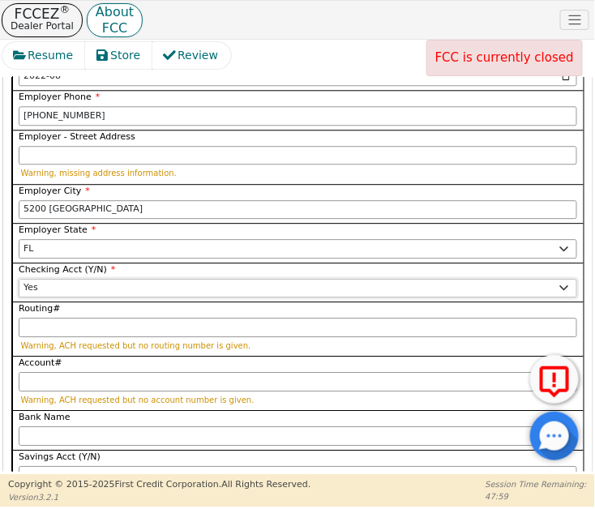
scroll to position [3027, 0]
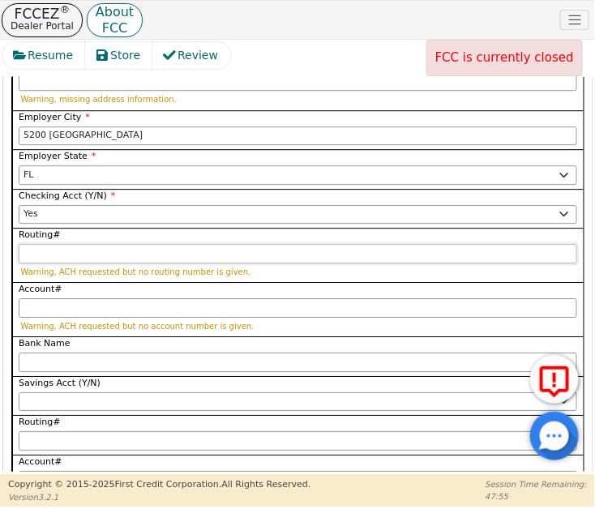
click at [54, 244] on input "Routing#" at bounding box center [298, 253] width 559 height 19
paste input "061000227"
type input "061000227"
type input "*********"
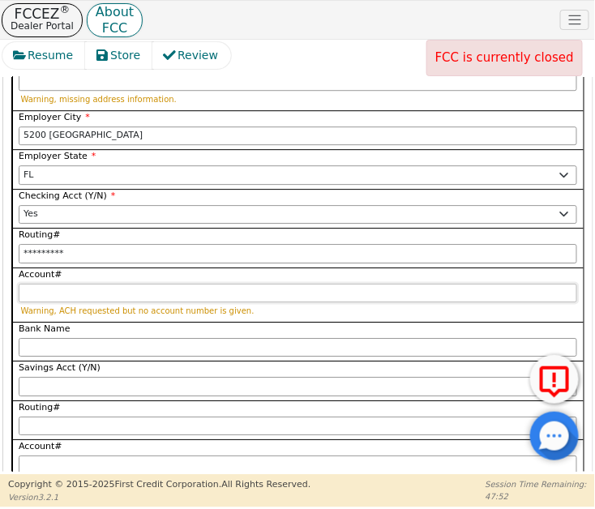
type input "*********"
click at [75, 284] on input "Account#" at bounding box center [298, 293] width 559 height 19
paste input "6734785188"
type input "6734785188"
type input "**********"
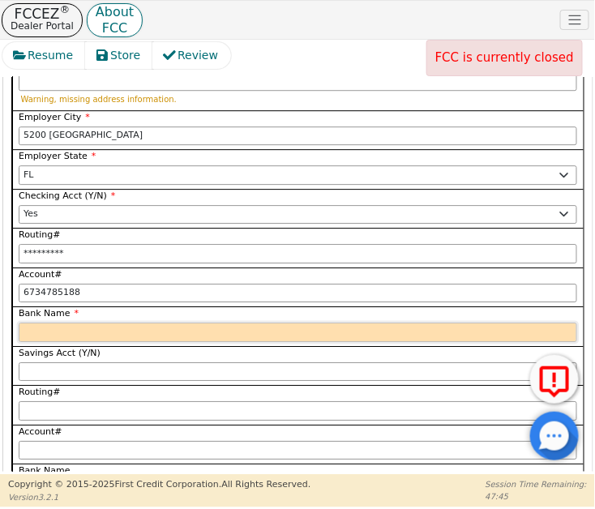
type input "**********"
click at [31, 323] on input "Bank Name" at bounding box center [298, 332] width 559 height 19
paste input "[PERSON_NAME] Fargo"
type input "[PERSON_NAME] Fargo"
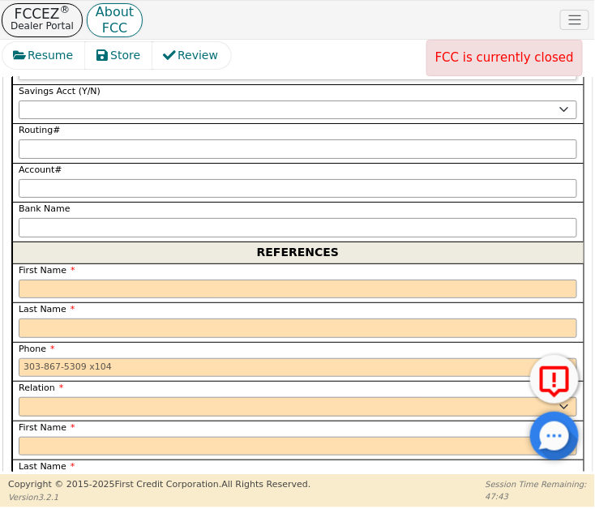
scroll to position [3322, 0]
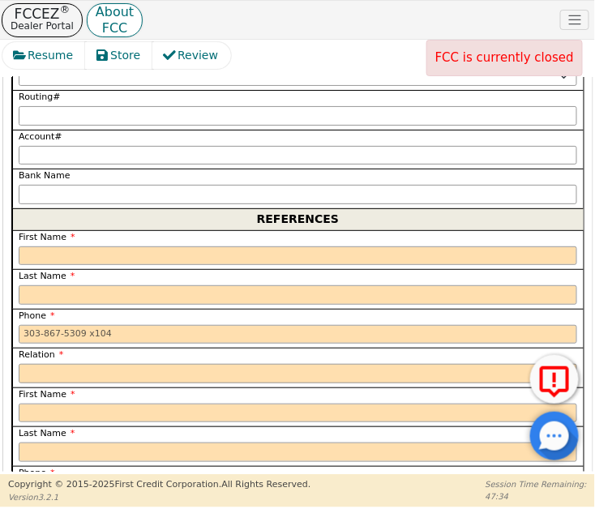
type input "[PERSON_NAME] Fargo"
click at [130, 247] on input "text" at bounding box center [298, 256] width 559 height 19
paste input "[PERSON_NAME]"
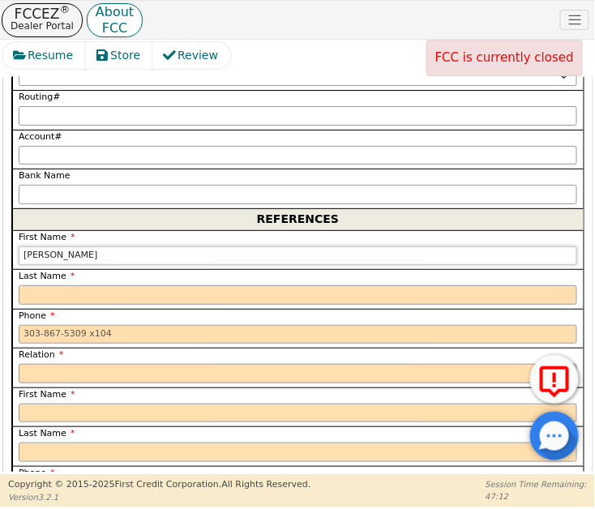
drag, startPoint x: 49, startPoint y: 222, endPoint x: 115, endPoint y: 226, distance: 66.6
click at [115, 247] on input "[PERSON_NAME]" at bounding box center [298, 256] width 559 height 19
type input "[PERSON_NAME]"
click at [54, 285] on input "text" at bounding box center [298, 294] width 559 height 19
paste input "Pineora"
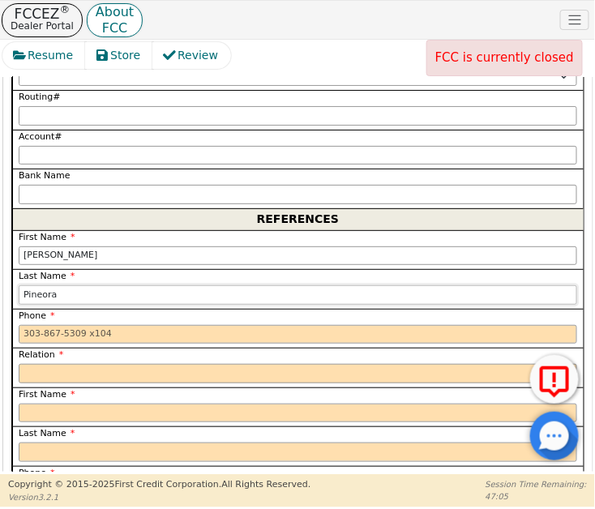
type input "Pineora"
click at [79, 364] on select "FATHER MOTHER SISTER BROTHER DAUGHTER SON CO-WORKER NEIGHBOR FRIEND COUSIN G-MO…" at bounding box center [298, 373] width 559 height 19
select select "FRIEND"
click at [79, 364] on select "FATHER MOTHER SISTER BROTHER DAUGHTER SON CO-WORKER NEIGHBOR FRIEND COUSIN G-MO…" at bounding box center [298, 373] width 559 height 19
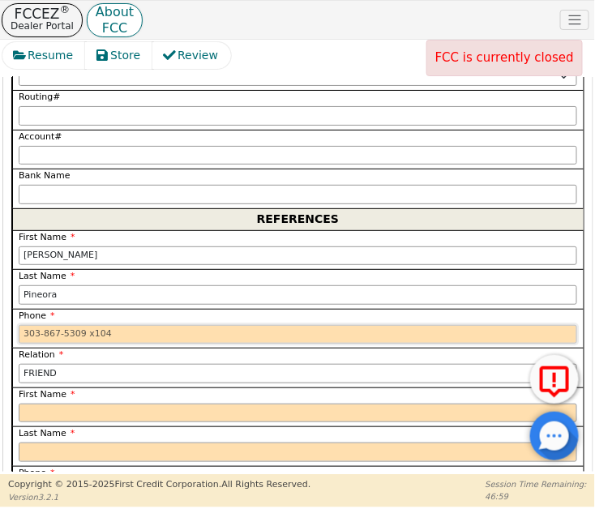
click at [114, 325] on input "tel" at bounding box center [298, 334] width 559 height 19
drag, startPoint x: 125, startPoint y: 302, endPoint x: 11, endPoint y: 312, distance: 114.0
click at [12, 312] on div "Phone" at bounding box center [298, 329] width 572 height 40
paste input "7868371566"
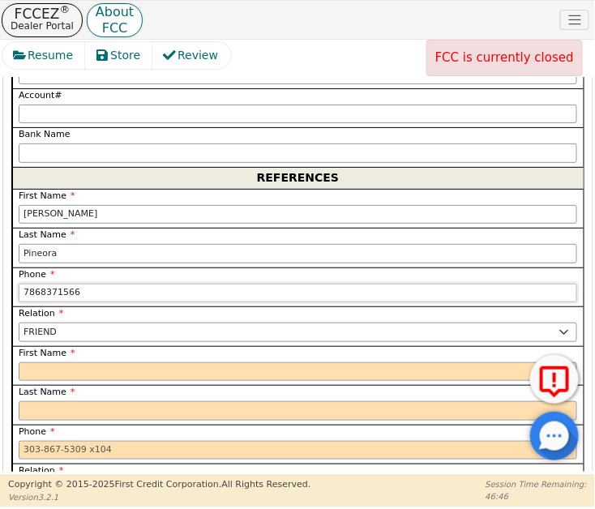
scroll to position [3396, 0]
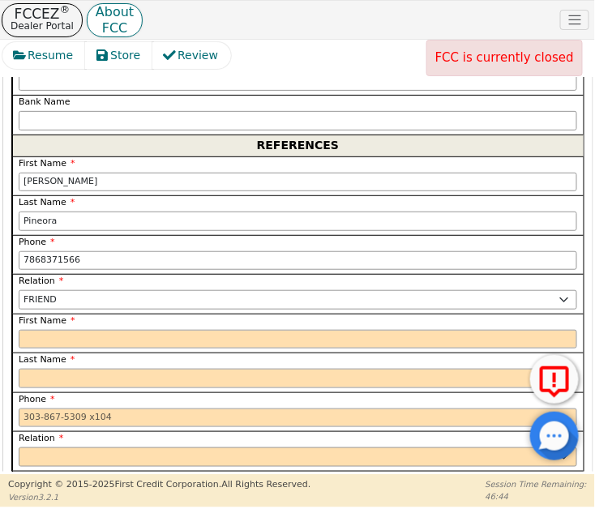
type input "[PHONE_NUMBER]"
click at [71, 330] on input "text" at bounding box center [298, 339] width 559 height 19
paste input "[PERSON_NAME]"
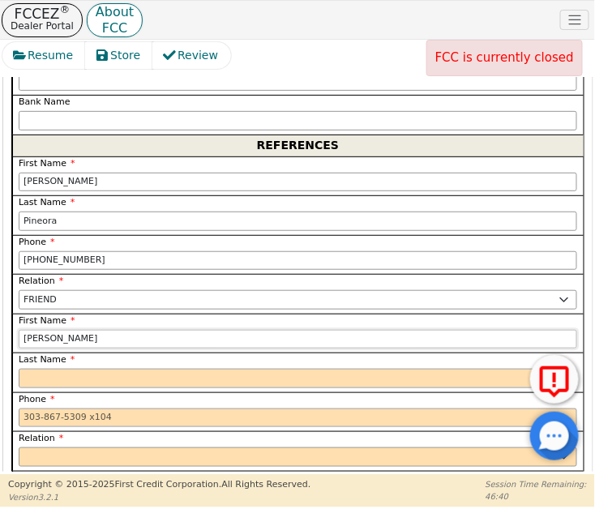
click at [63, 330] on input "[PERSON_NAME]" at bounding box center [298, 339] width 559 height 19
type input "[PERSON_NAME]"
click at [40, 369] on input "text" at bounding box center [298, 378] width 559 height 19
paste input "[PERSON_NAME]"
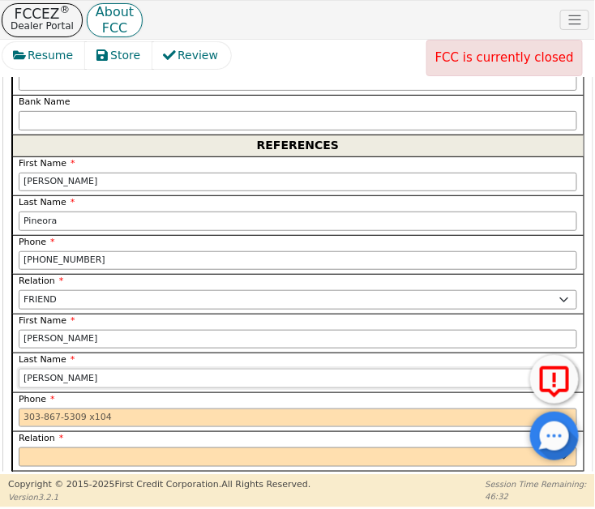
type input "[PERSON_NAME]"
click at [32, 409] on input "tel" at bounding box center [298, 418] width 559 height 19
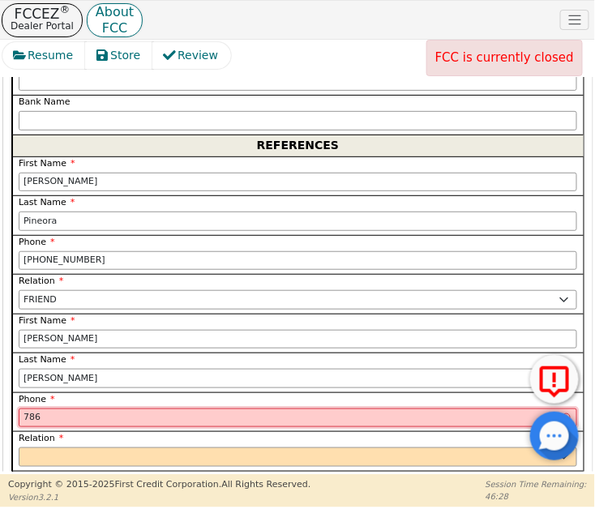
paste input "3080993"
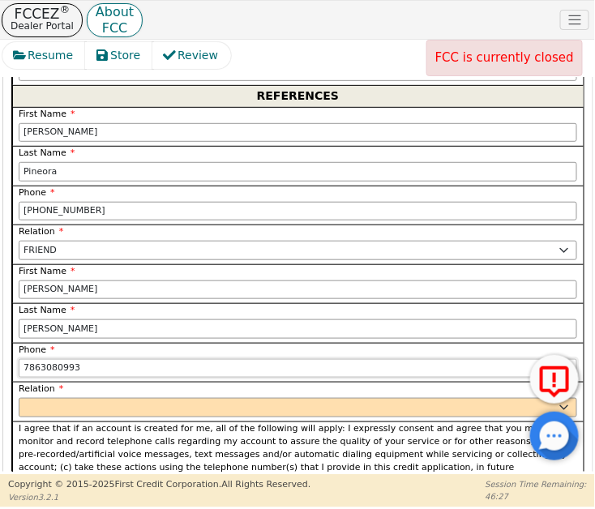
scroll to position [3470, 0]
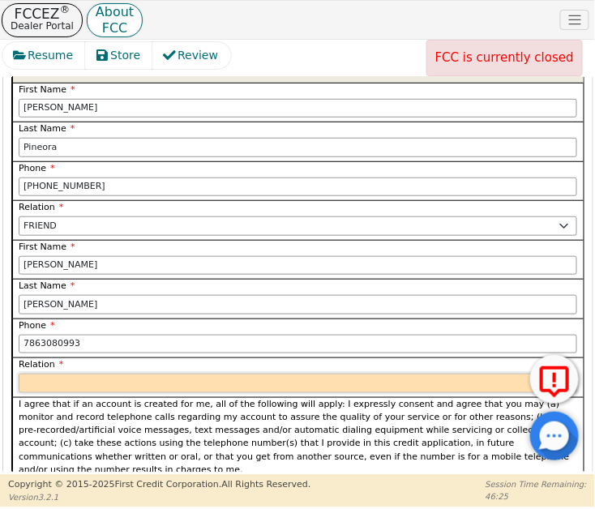
type input "[PHONE_NUMBER]"
click at [50, 374] on select "FATHER MOTHER SISTER BROTHER DAUGHTER SON CO-WORKER NEIGHBOR FRIEND COUSIN G-MO…" at bounding box center [298, 383] width 559 height 19
select select "BROTHER"
click at [50, 374] on select "FATHER MOTHER SISTER BROTHER DAUGHTER SON CO-WORKER NEIGHBOR FRIEND COUSIN G-MO…" at bounding box center [298, 383] width 559 height 19
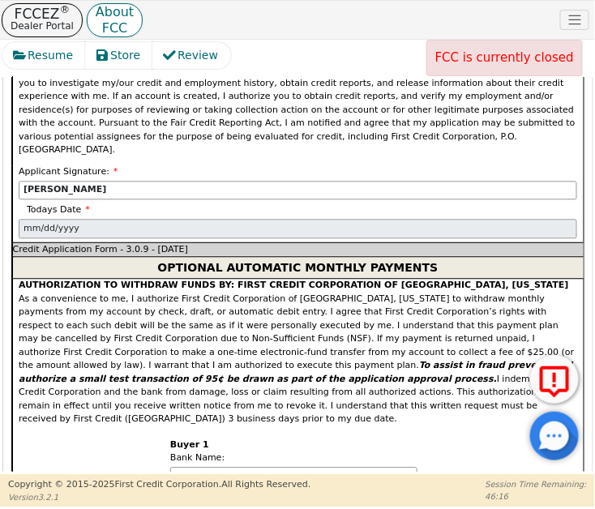
scroll to position [3617, 0]
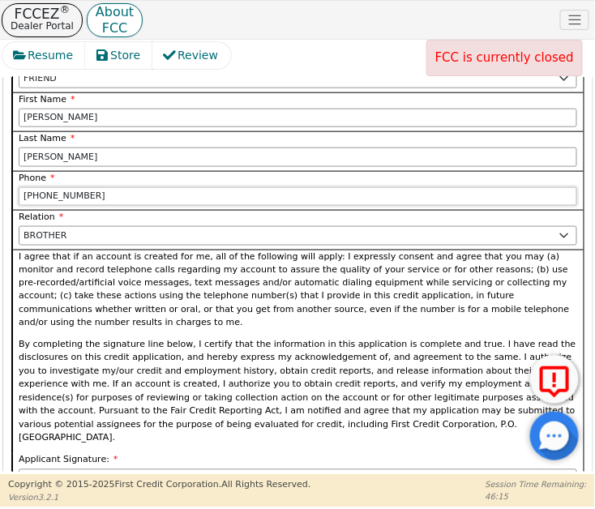
click at [33, 187] on input "[PHONE_NUMBER]" at bounding box center [298, 196] width 559 height 19
type input "[PHONE_NUMBER]"
click at [104, 263] on p "I agree that if an account is created for me, all of the following will apply: …" at bounding box center [298, 291] width 559 height 80
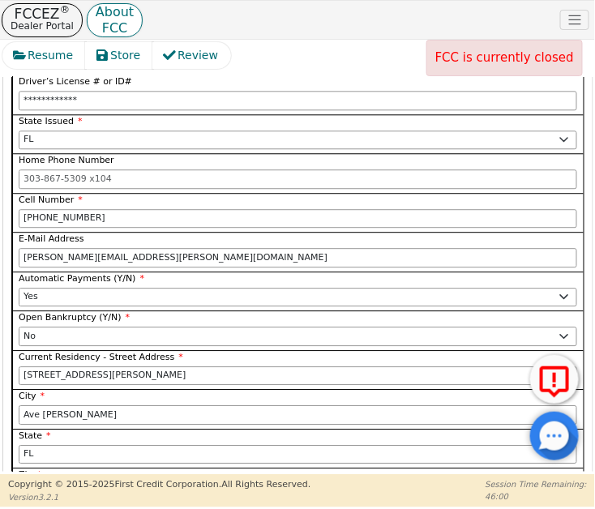
scroll to position [4586, 0]
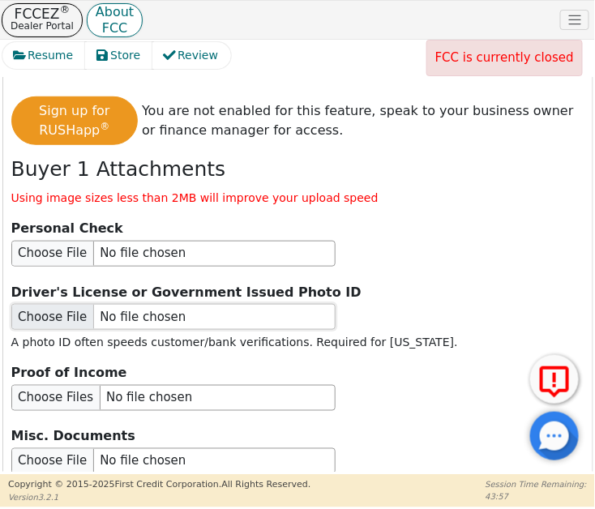
click at [47, 304] on input "file" at bounding box center [173, 317] width 324 height 26
type input "C:\fakepath\[PERSON_NAME].png"
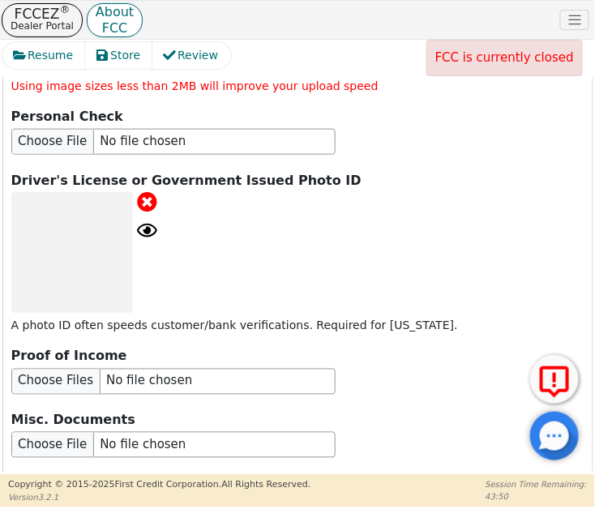
scroll to position [4807, 0]
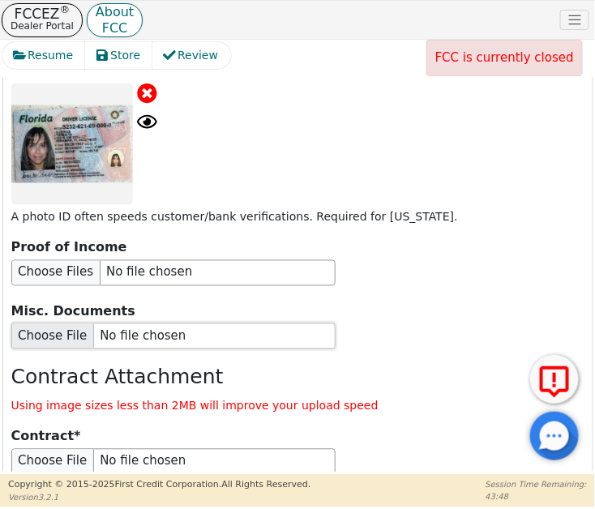
click at [39, 324] on input "file" at bounding box center [173, 337] width 324 height 26
type input "C:\fakepath\[PERSON_NAME] Closing_Disclosure_(Purchase).pdf"
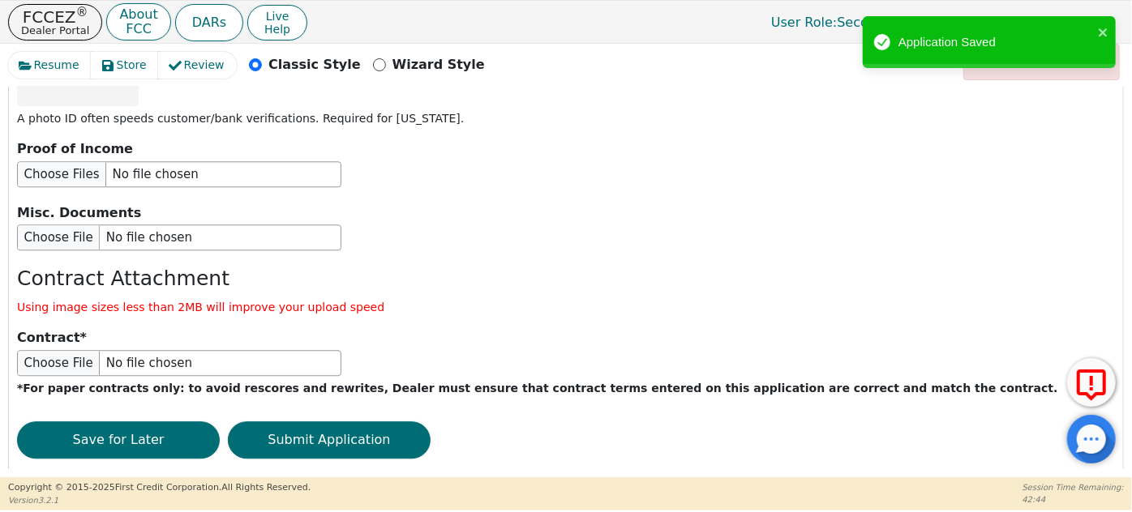
scroll to position [2019, 0]
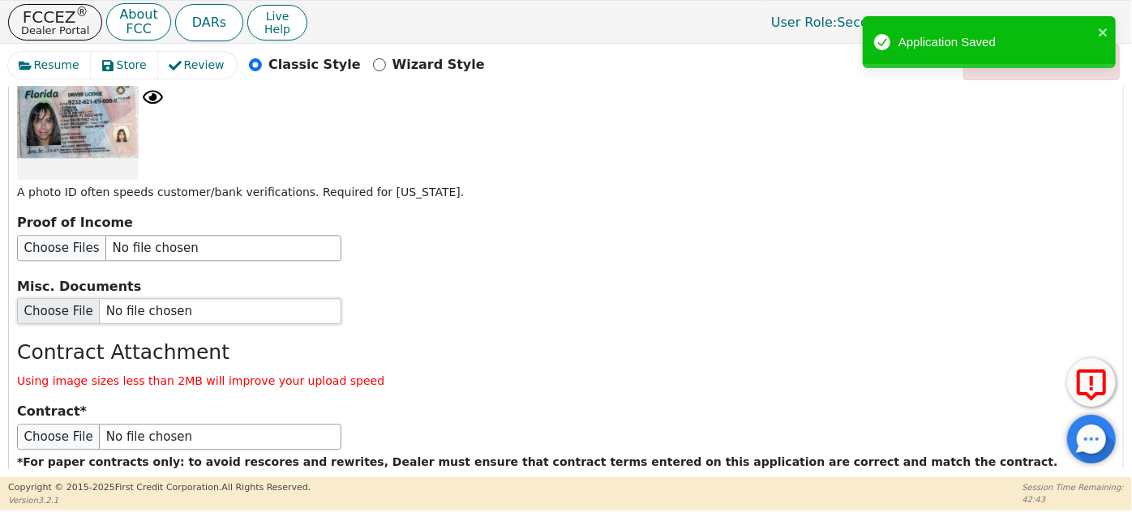
click at [62, 298] on input "file" at bounding box center [179, 311] width 324 height 26
type input "C:\fakepath\[PERSON_NAME].pdf"
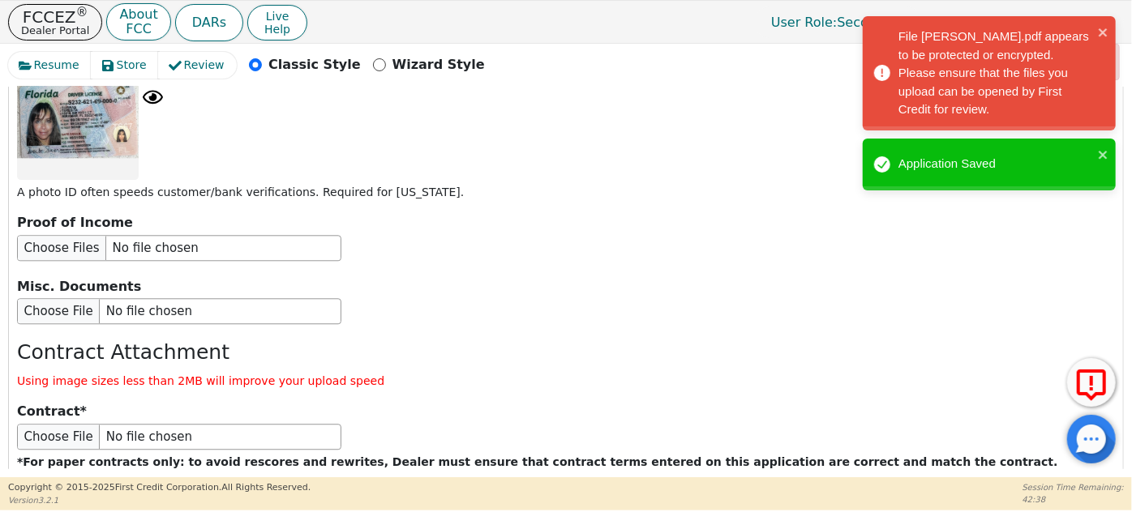
click at [993, 84] on div "File [PERSON_NAME].pdf appears to be protected or encrypted. Please ensure that…" at bounding box center [995, 74] width 195 height 92
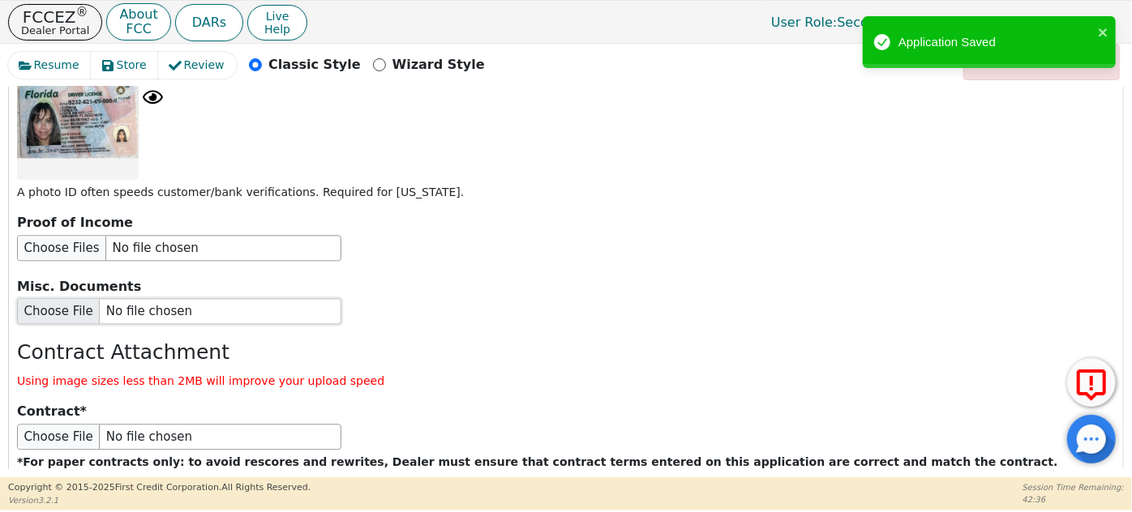
click at [75, 298] on input "file" at bounding box center [179, 311] width 324 height 26
type input "C:\fakepath\[PERSON_NAME] Closing_Disclosure_(Purchase).pdf"
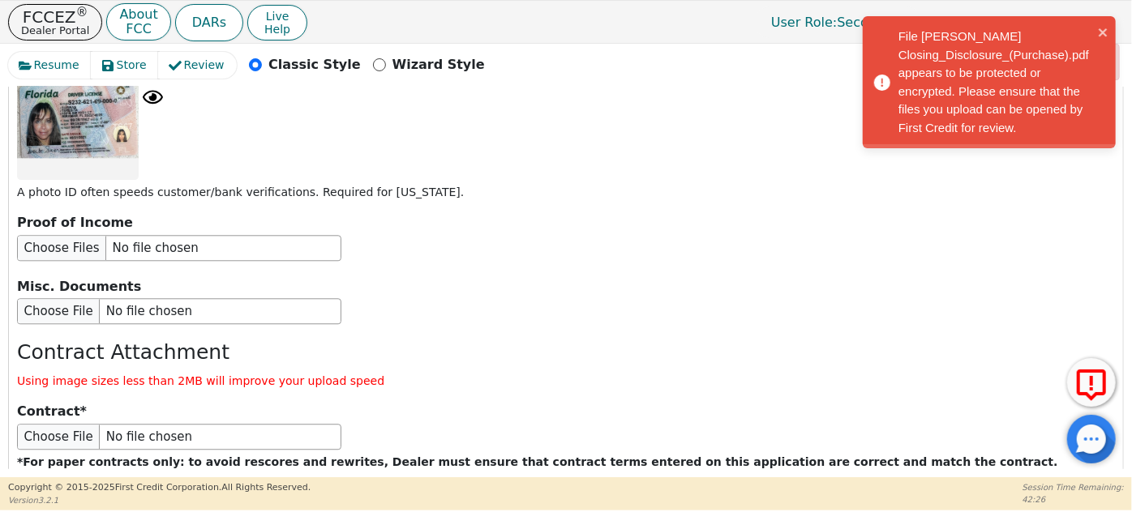
click at [674, 213] on div "Proof of Income" at bounding box center [566, 237] width 1098 height 48
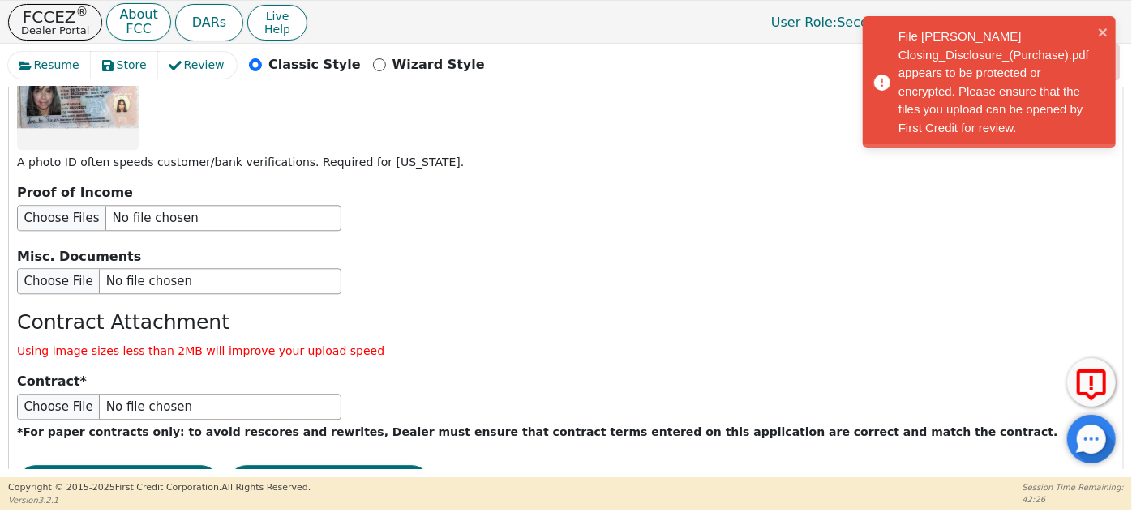
scroll to position [2093, 0]
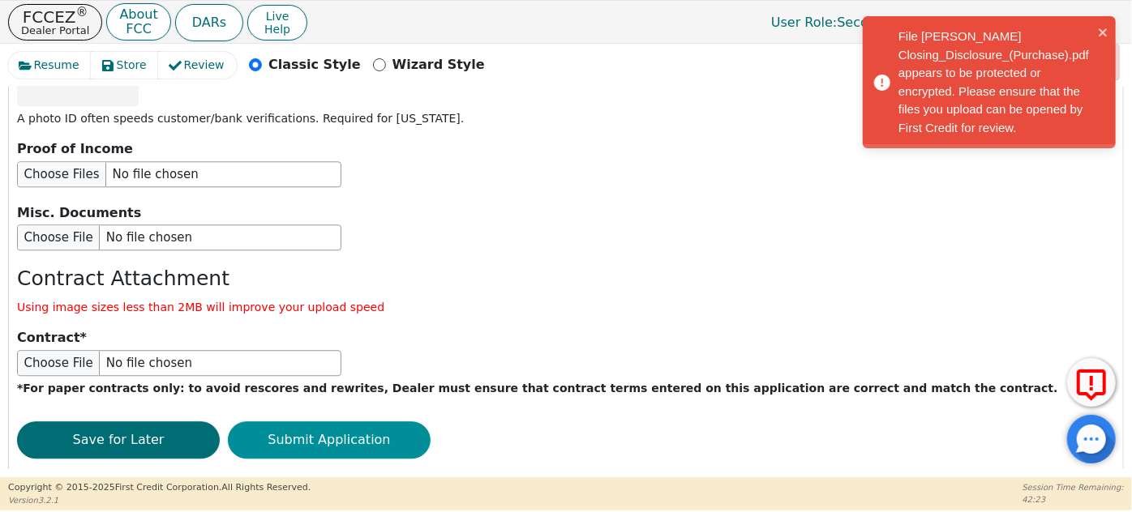
click at [378, 422] on button "Submit Application" at bounding box center [329, 440] width 203 height 37
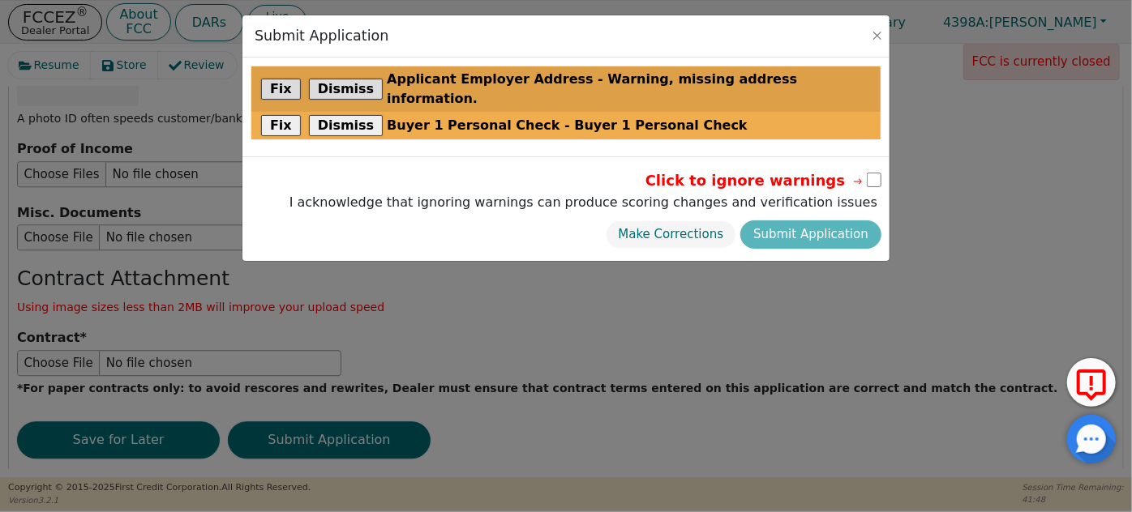
click at [503, 76] on span "Applicant Employer Address - Warning, missing address information." at bounding box center [629, 89] width 484 height 39
click at [287, 80] on button "Fix" at bounding box center [281, 89] width 40 height 21
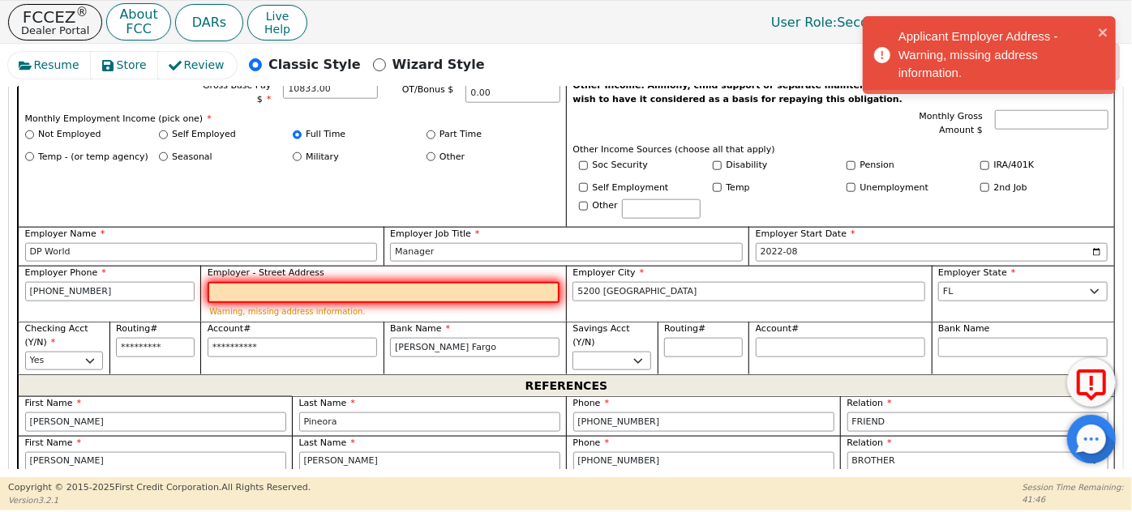
scroll to position [951, 0]
click at [655, 281] on input "5200 [GEOGRAPHIC_DATA]" at bounding box center [748, 290] width 353 height 19
drag, startPoint x: 691, startPoint y: 278, endPoint x: 547, endPoint y: 277, distance: 144.3
click at [547, 277] on div "**********" at bounding box center [566, 165] width 1096 height 418
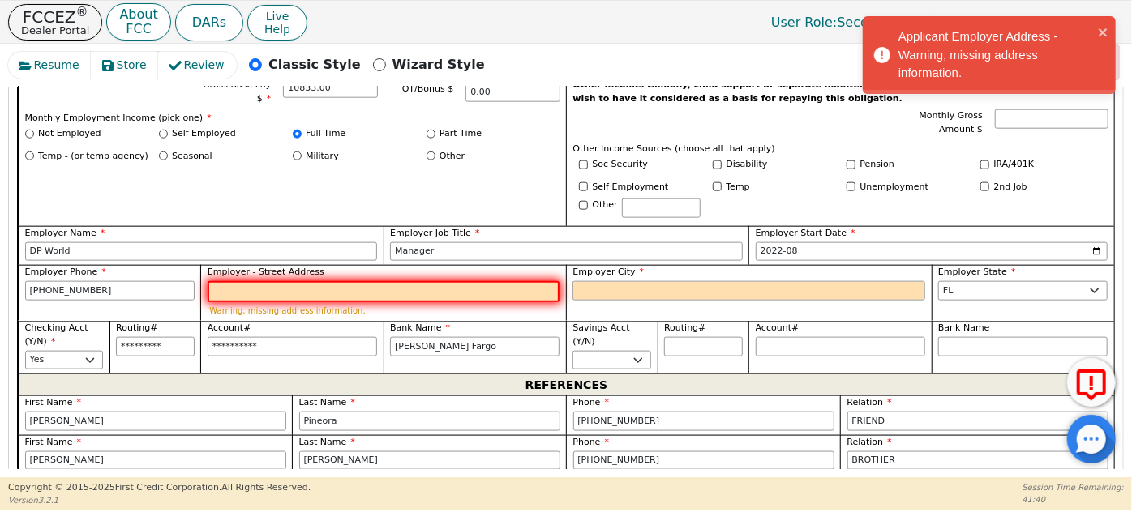
click at [326, 281] on input "Employer - Street Address" at bounding box center [384, 291] width 353 height 21
paste input "5200 [GEOGRAPHIC_DATA]"
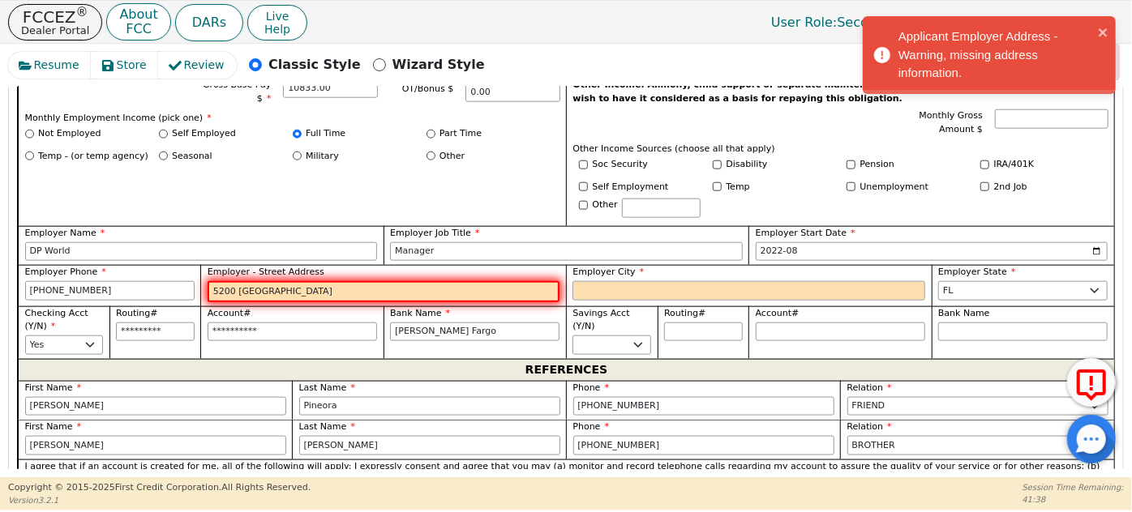
type input "5200 [GEOGRAPHIC_DATA]"
click at [606, 281] on input "Employer City" at bounding box center [748, 290] width 353 height 19
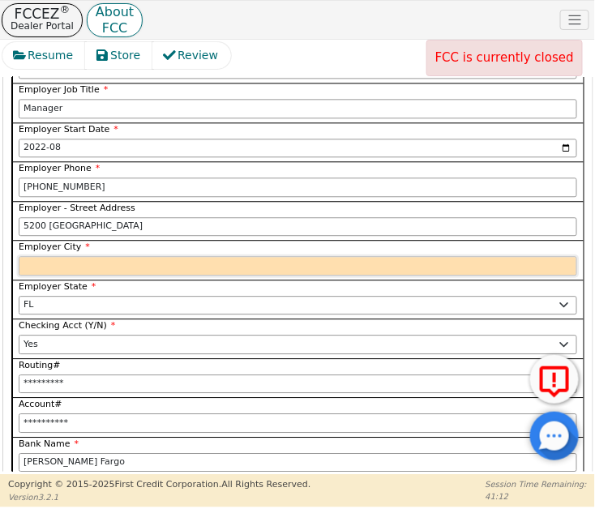
scroll to position [2888, 0]
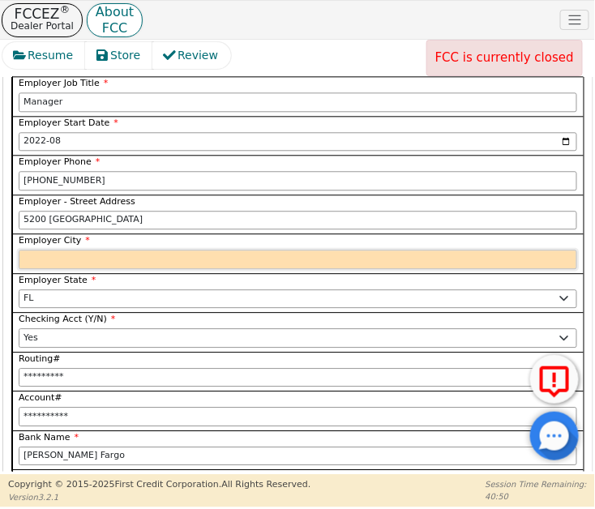
click at [175, 250] on input "Employer City" at bounding box center [298, 259] width 559 height 19
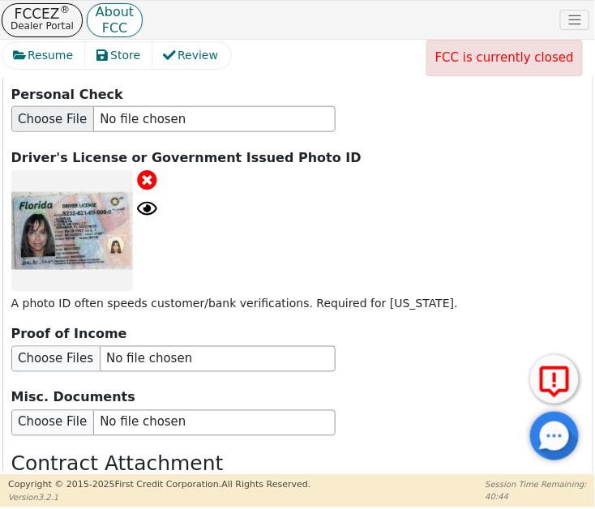
scroll to position [4849, 0]
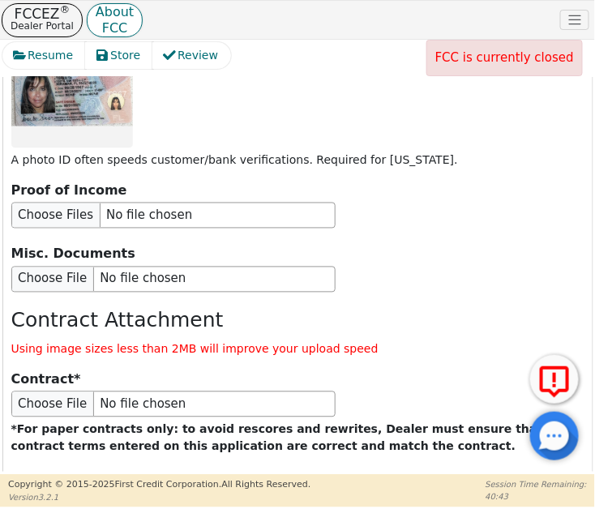
type input "[GEOGRAPHIC_DATA]"
click at [389, 480] on button "Submit Application" at bounding box center [323, 498] width 203 height 37
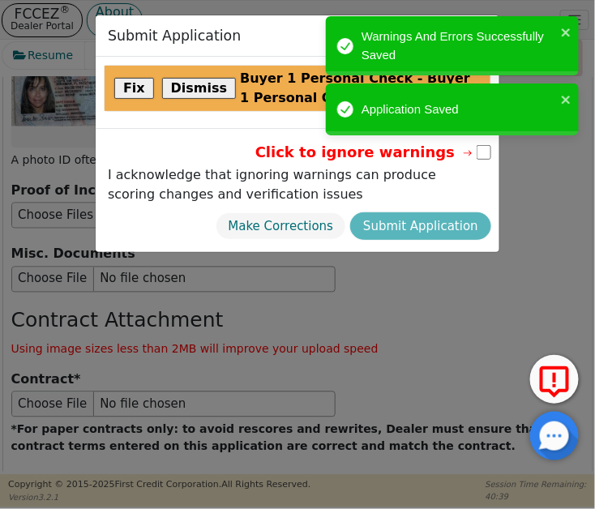
click at [482, 152] on input "checkbox" at bounding box center [484, 152] width 15 height 15
checkbox input "true"
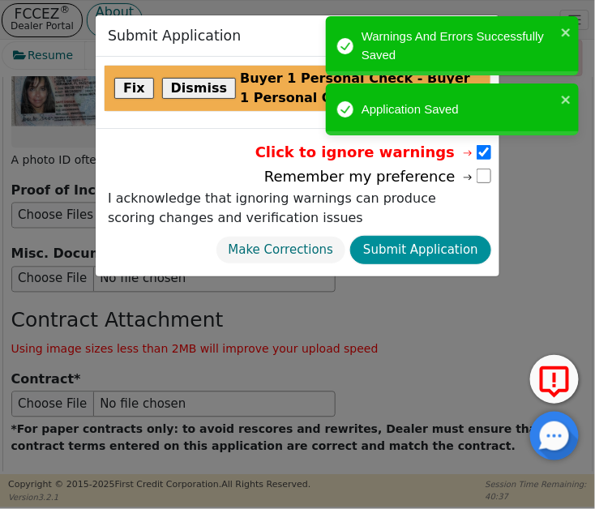
click at [448, 248] on button "Submit Application" at bounding box center [420, 250] width 141 height 28
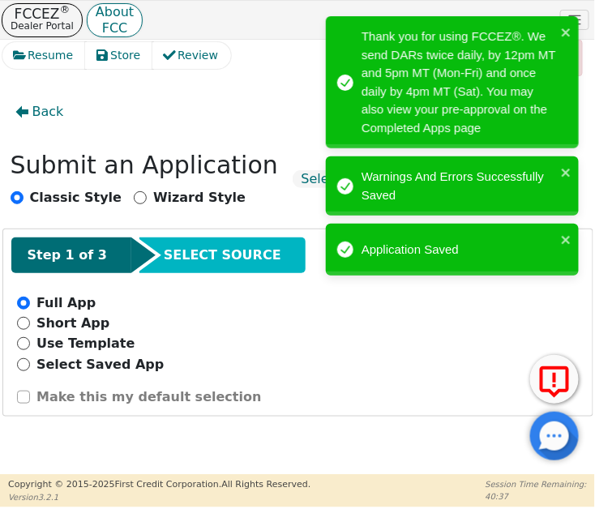
radio input "false"
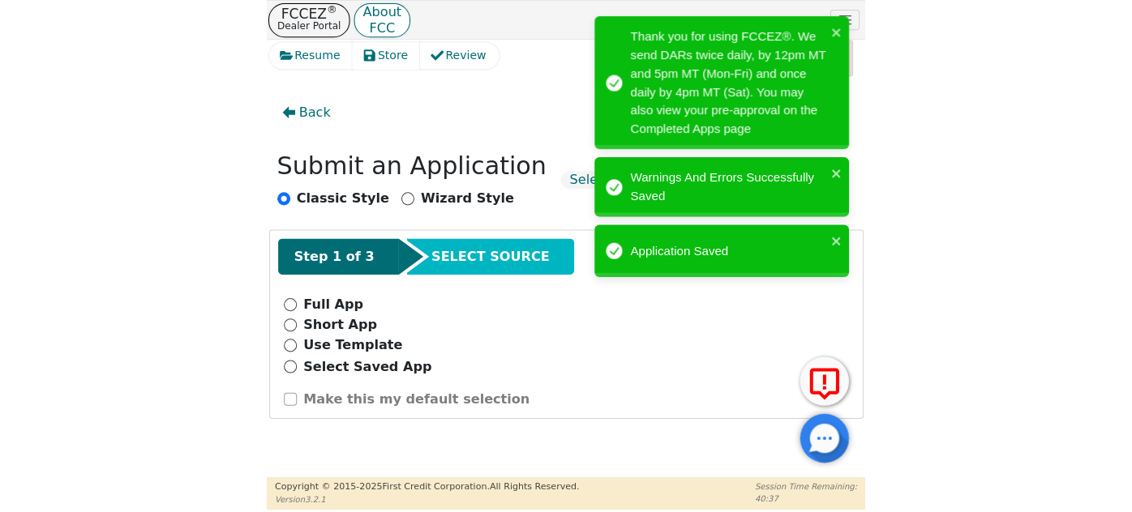
scroll to position [0, 0]
